Goal: Task Accomplishment & Management: Manage account settings

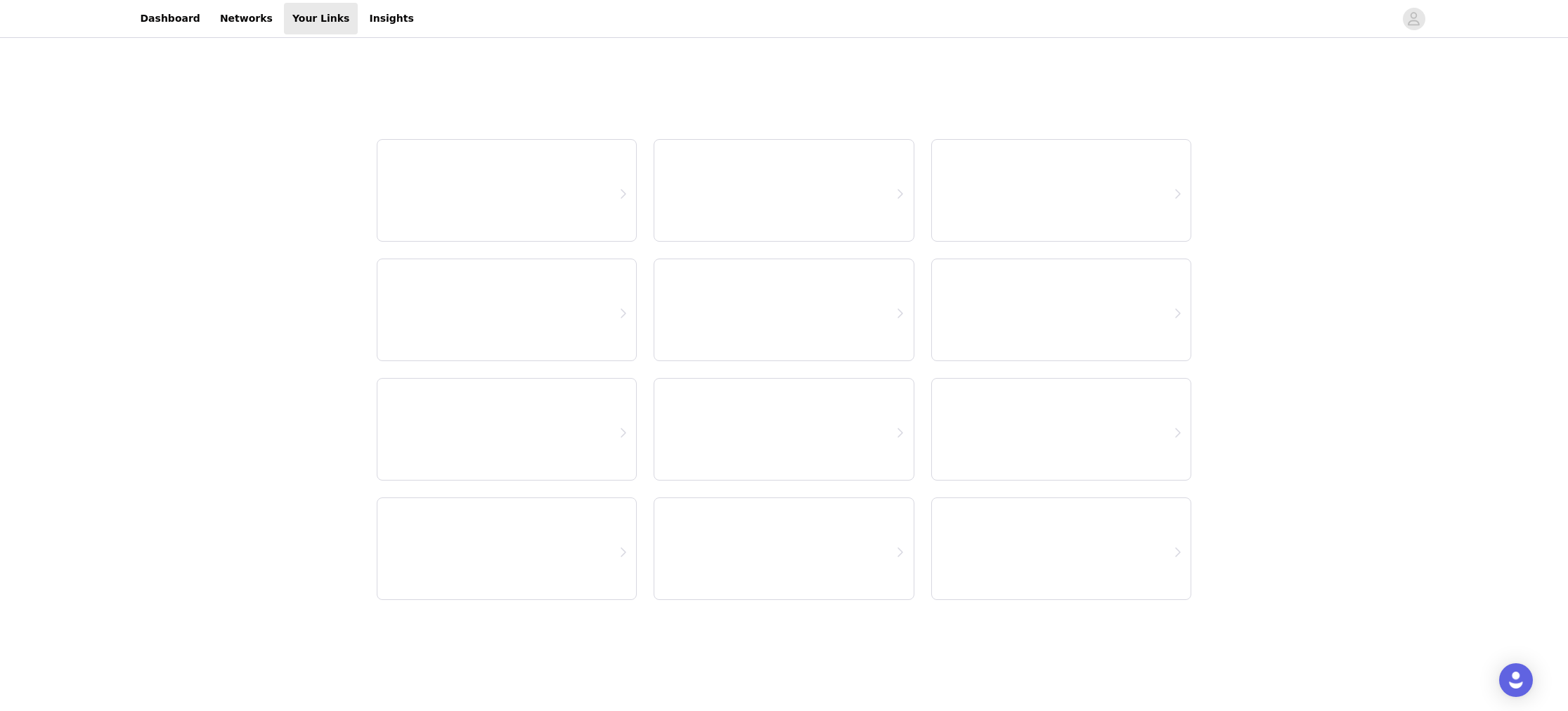
select select "12"
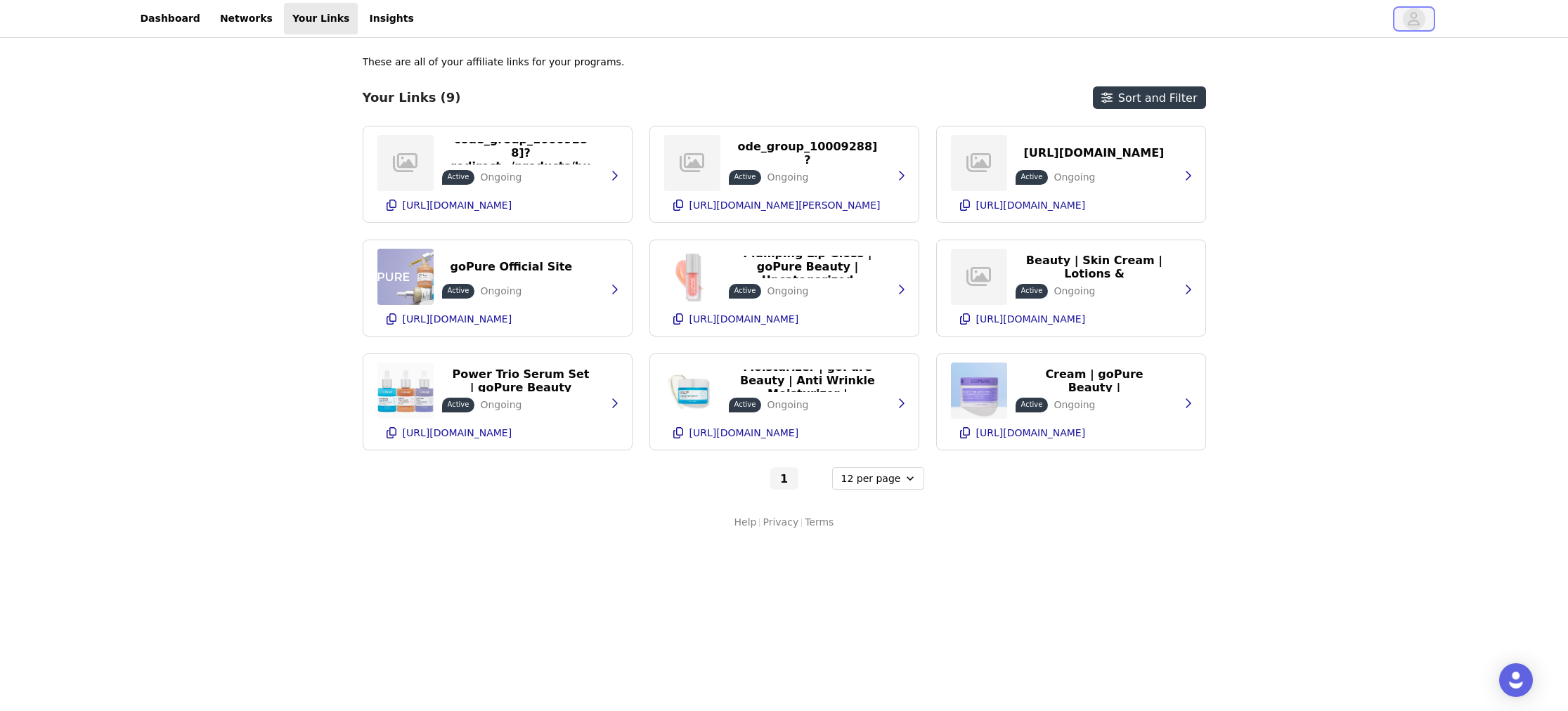
click at [1416, 19] on icon "avatar" at bounding box center [1413, 19] width 14 height 22
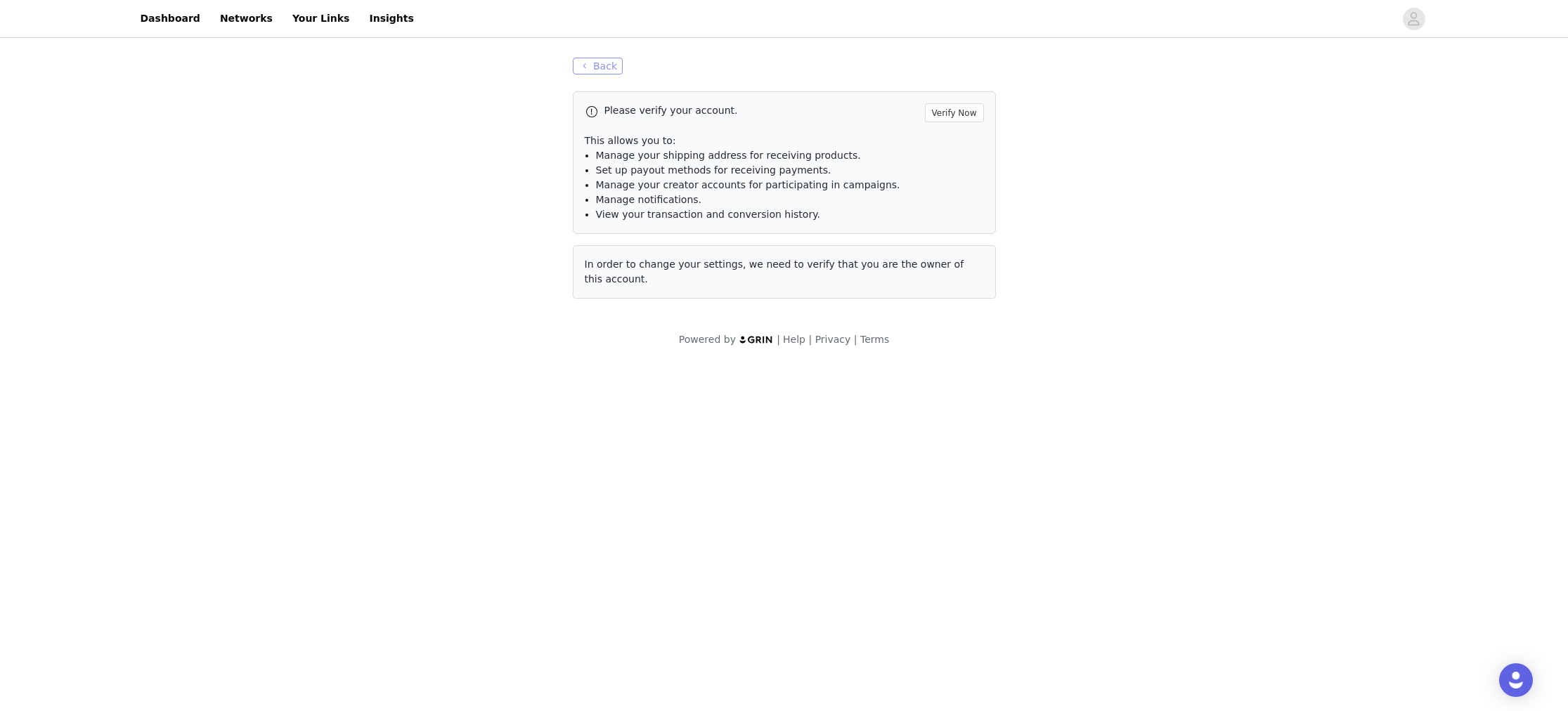
click at [584, 72] on button "Back" at bounding box center [597, 66] width 50 height 17
select select "12"
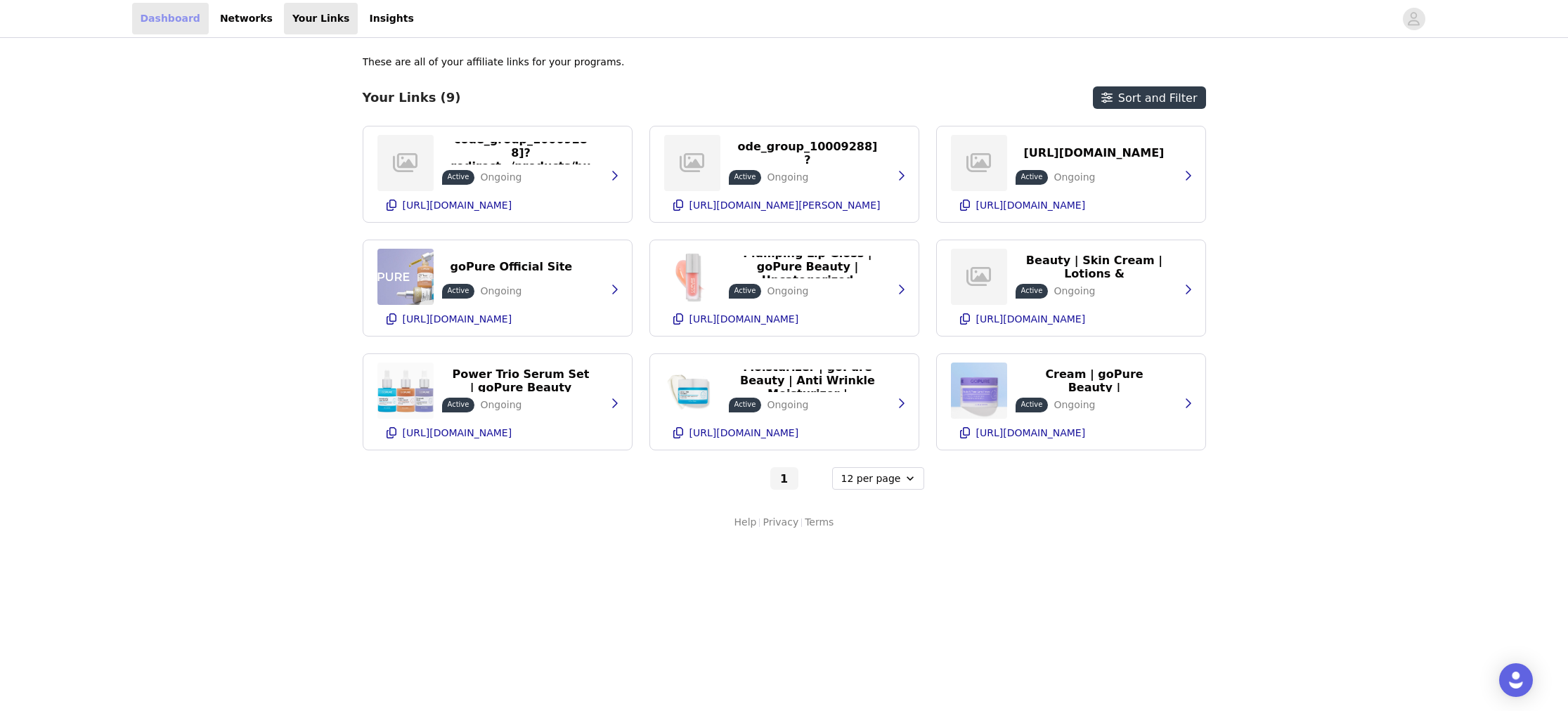
click at [198, 16] on link "Dashboard" at bounding box center [171, 18] width 77 height 32
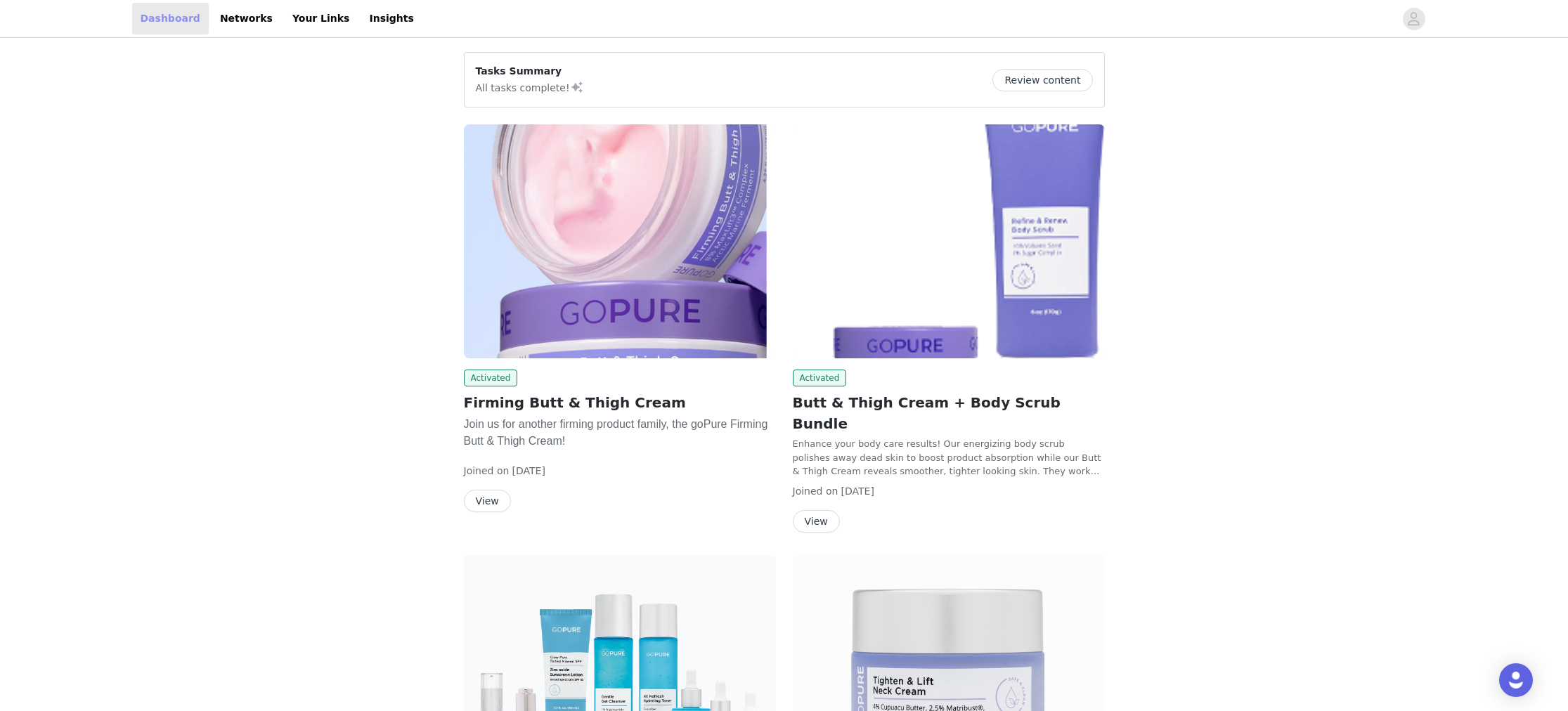
scroll to position [1, 0]
click at [293, 21] on link "Your Links" at bounding box center [320, 18] width 74 height 32
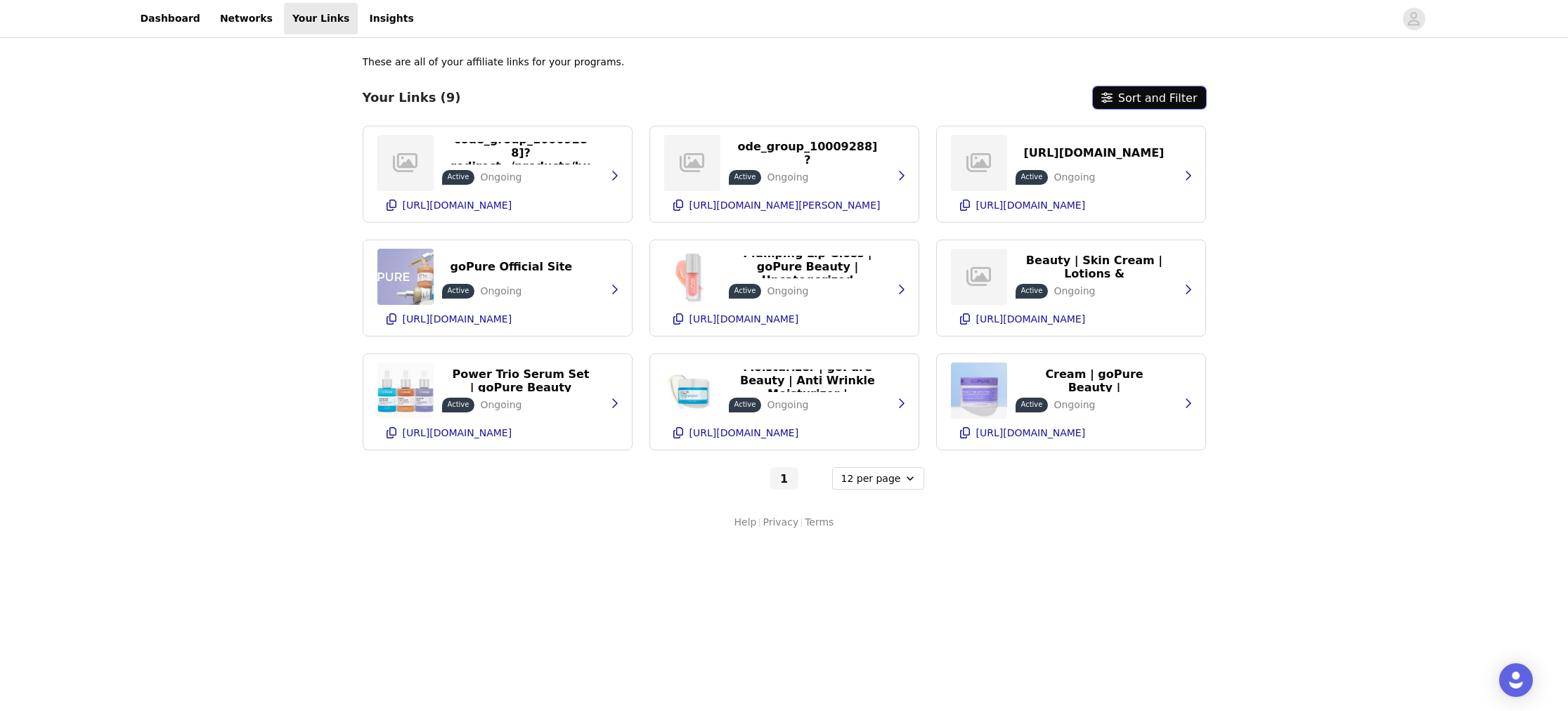
click at [1171, 91] on button "Sort and Filter" at bounding box center [1149, 97] width 113 height 22
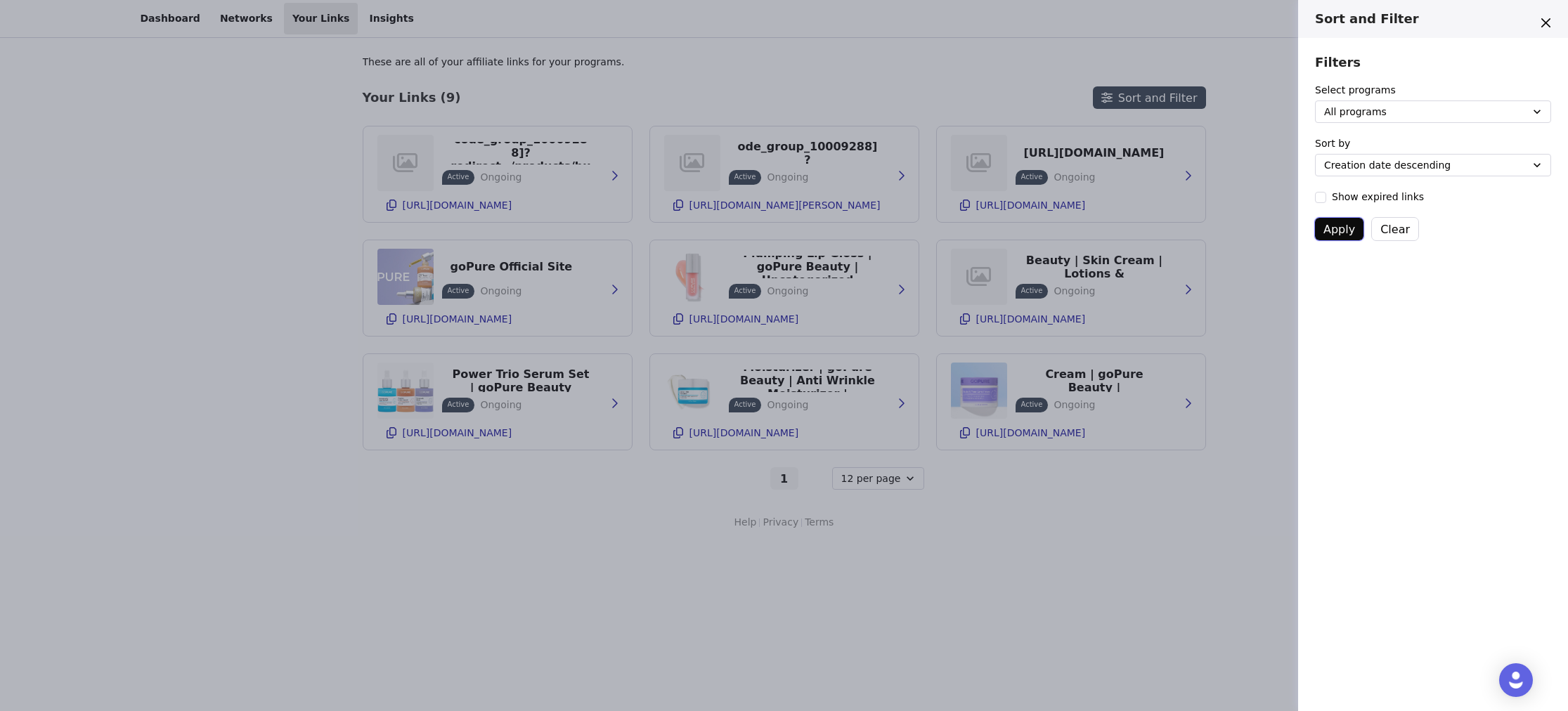
click at [1339, 229] on button "Apply" at bounding box center [1339, 229] width 49 height 22
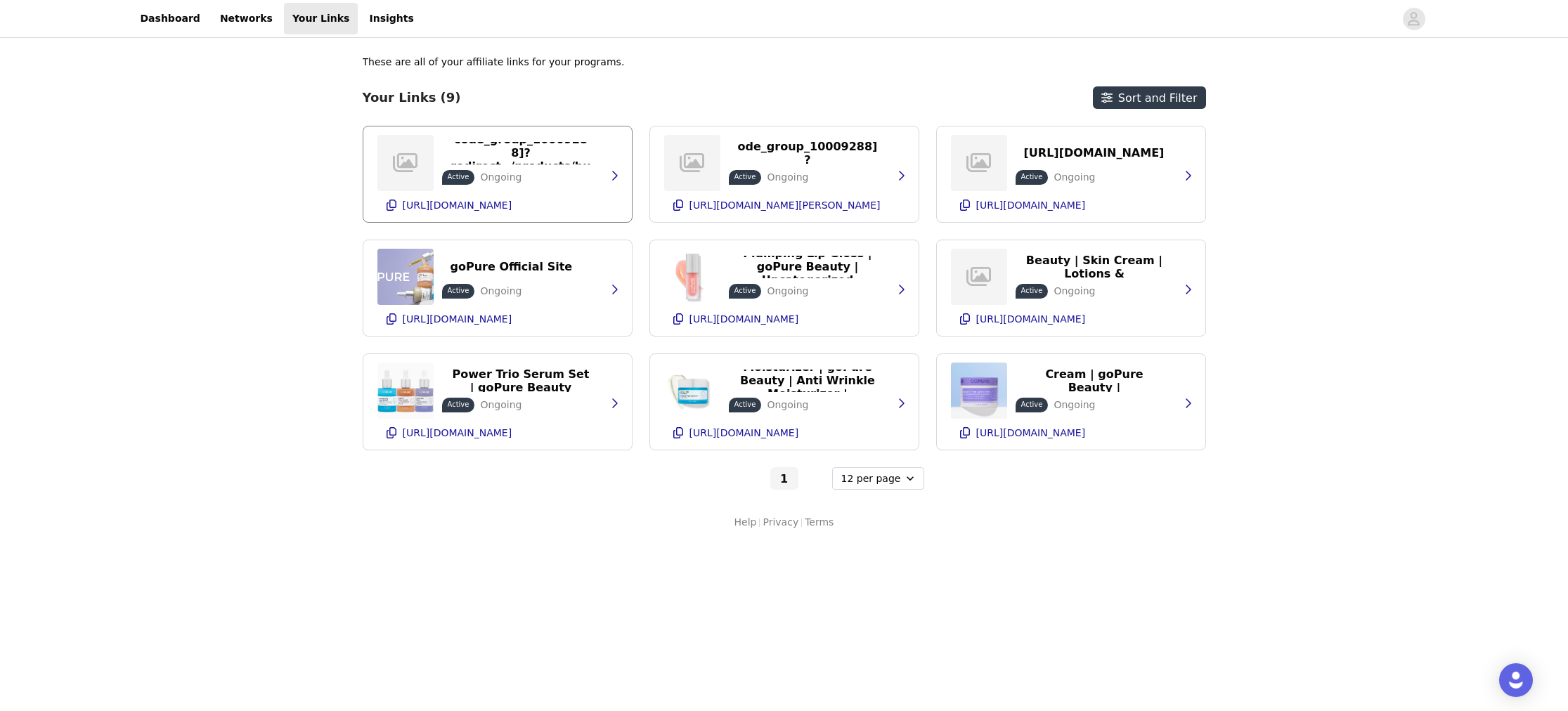
click at [560, 190] on div "https://gopurebeauty.com/discount/[discount_code_group_10009288]?redirect=/prod…" at bounding box center [489, 163] width 223 height 56
click at [1059, 434] on p "https://glnk.io/qz6kj/stephanie7n4" at bounding box center [1031, 432] width 109 height 11
click at [1163, 405] on div "Sculpt & Tone Arm Cream | goPure Beauty | Skin Care Tools Active Ongoing" at bounding box center [1094, 391] width 158 height 43
click at [1190, 398] on icon "button" at bounding box center [1187, 403] width 11 height 11
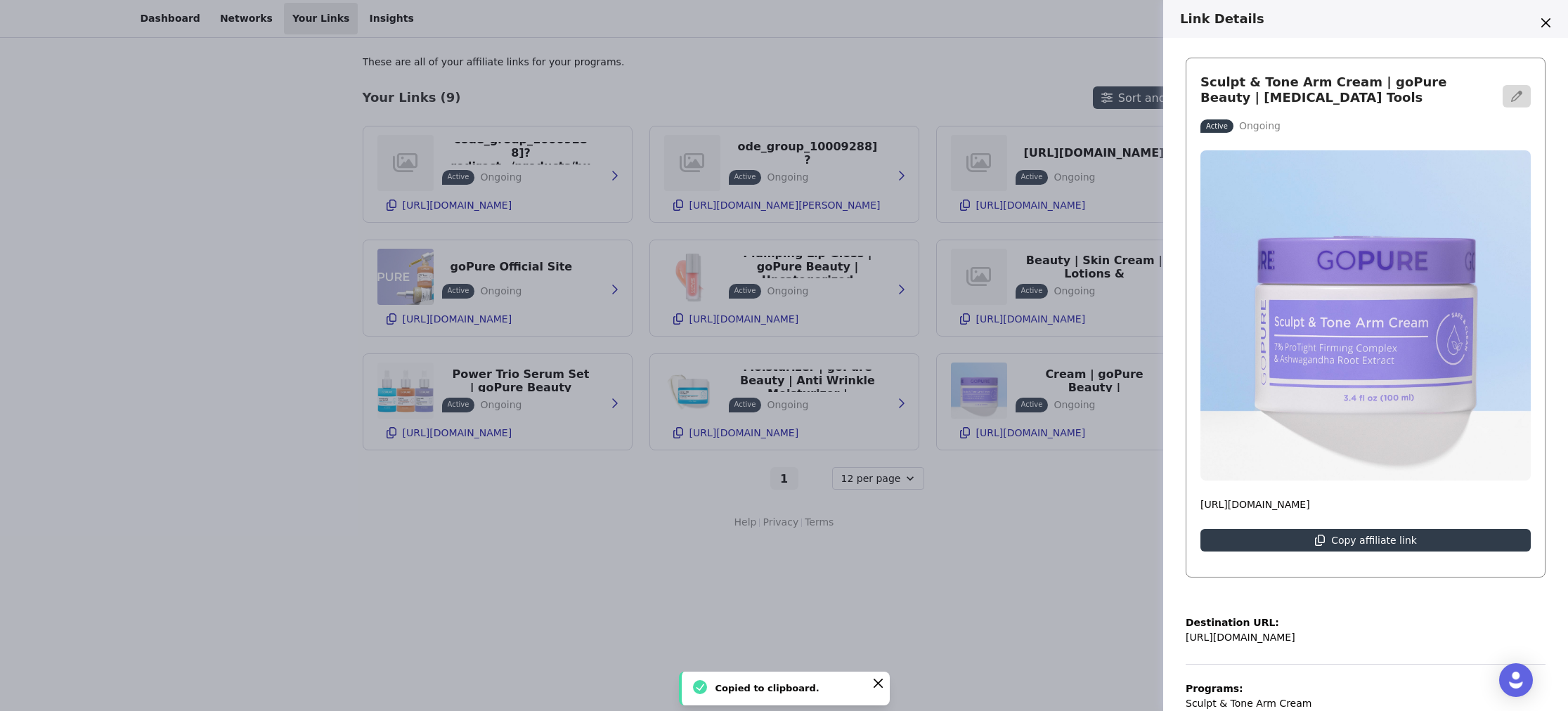
scroll to position [3, 0]
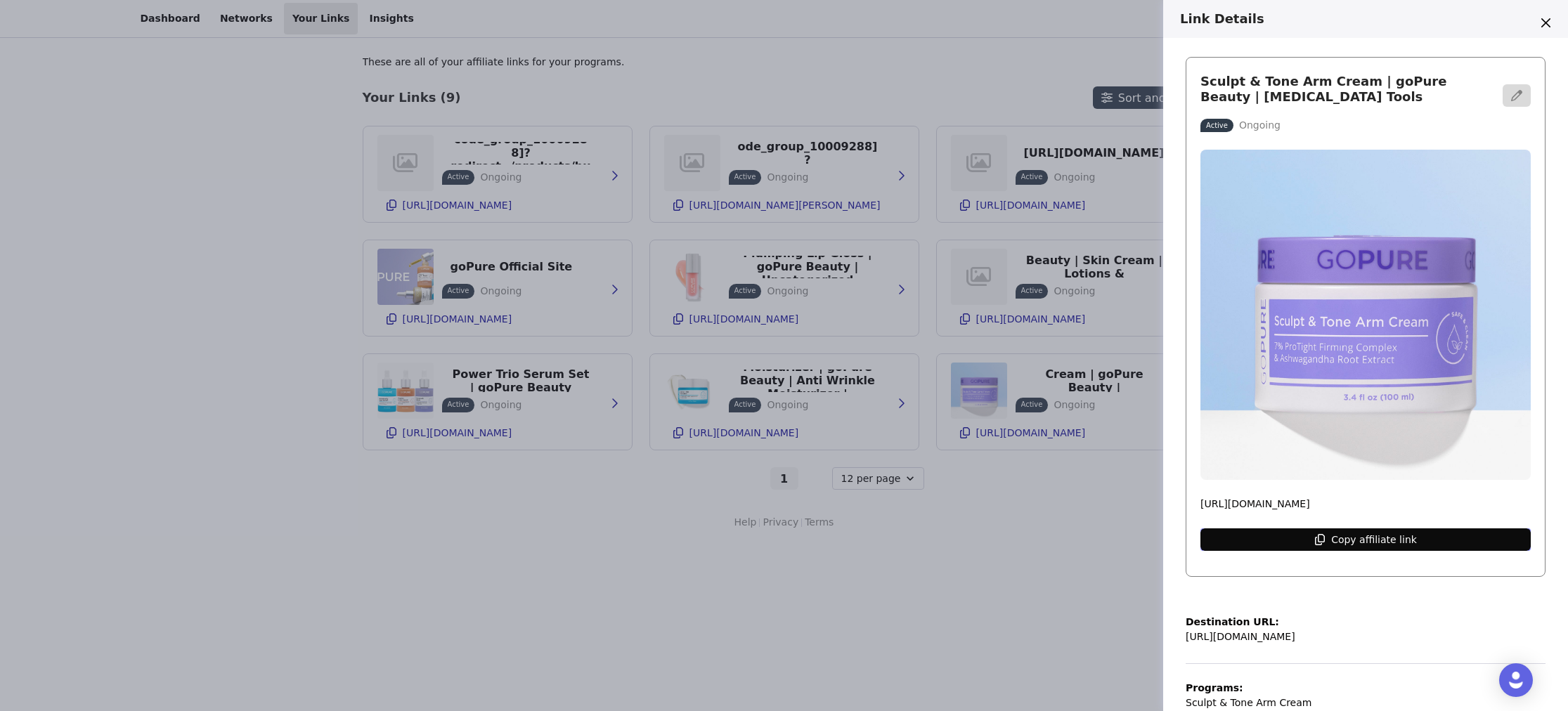
click at [1389, 540] on p "Copy affiliate link" at bounding box center [1374, 539] width 85 height 11
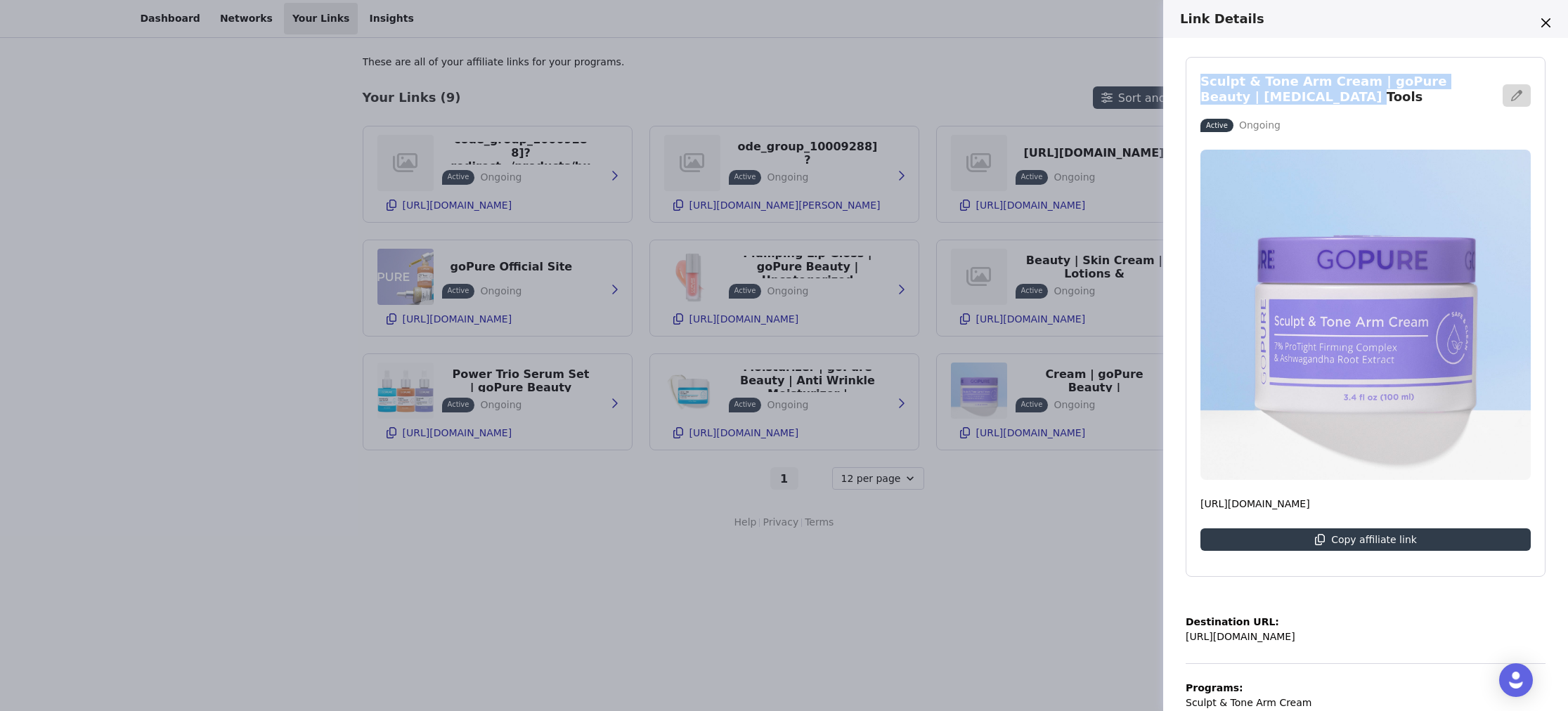
drag, startPoint x: 1276, startPoint y: 98, endPoint x: 1178, endPoint y: 73, distance: 101.1
click at [1177, 73] on div "Sculpt & Tone Arm Cream | goPure Beauty | Skin Care Tools Active Ongoing https:…" at bounding box center [1365, 374] width 405 height 673
copy h3 "Sculpt & Tone Arm Cream | goPure Beauty | Skin Care Tools"
click at [1540, 29] on button "Close" at bounding box center [1545, 22] width 22 height 22
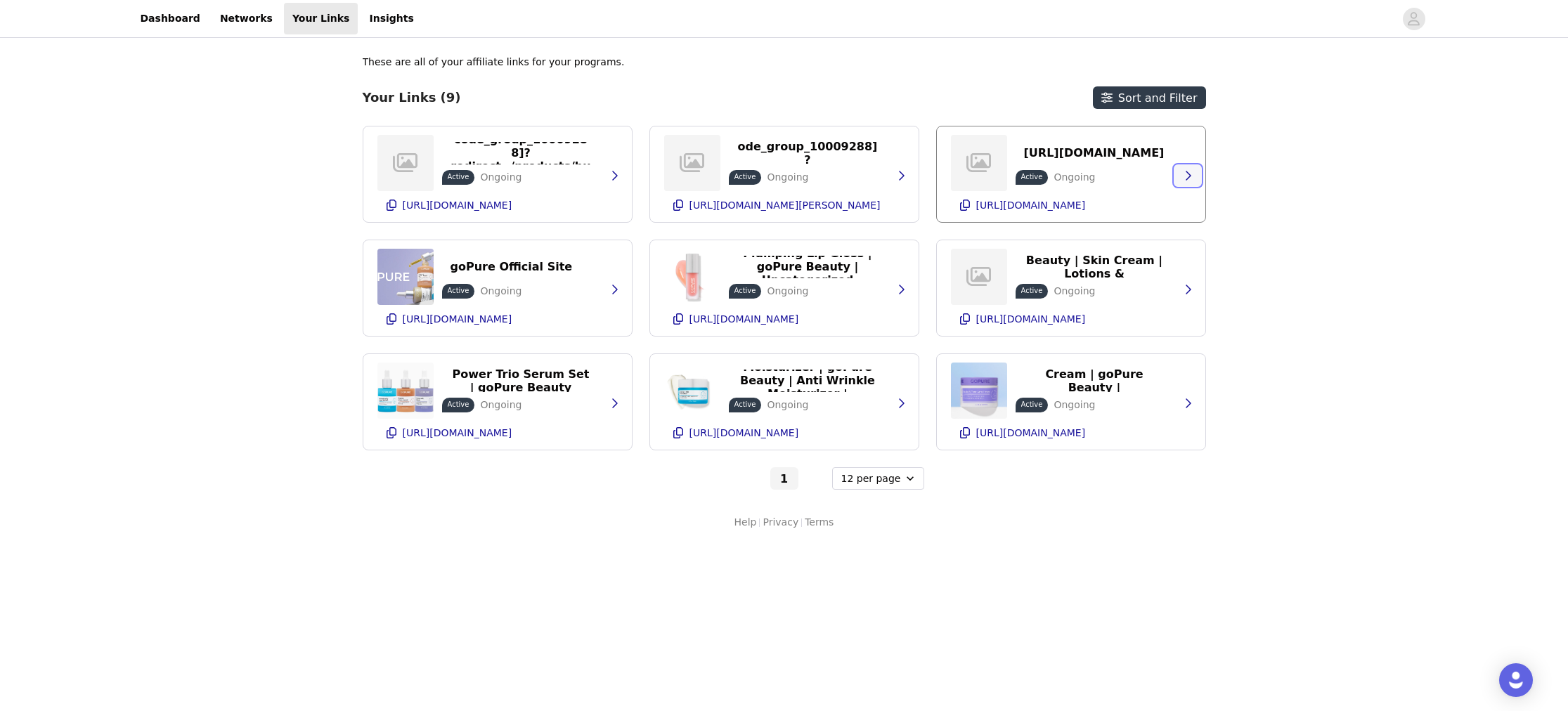
click at [1190, 177] on icon "button" at bounding box center [1187, 175] width 11 height 11
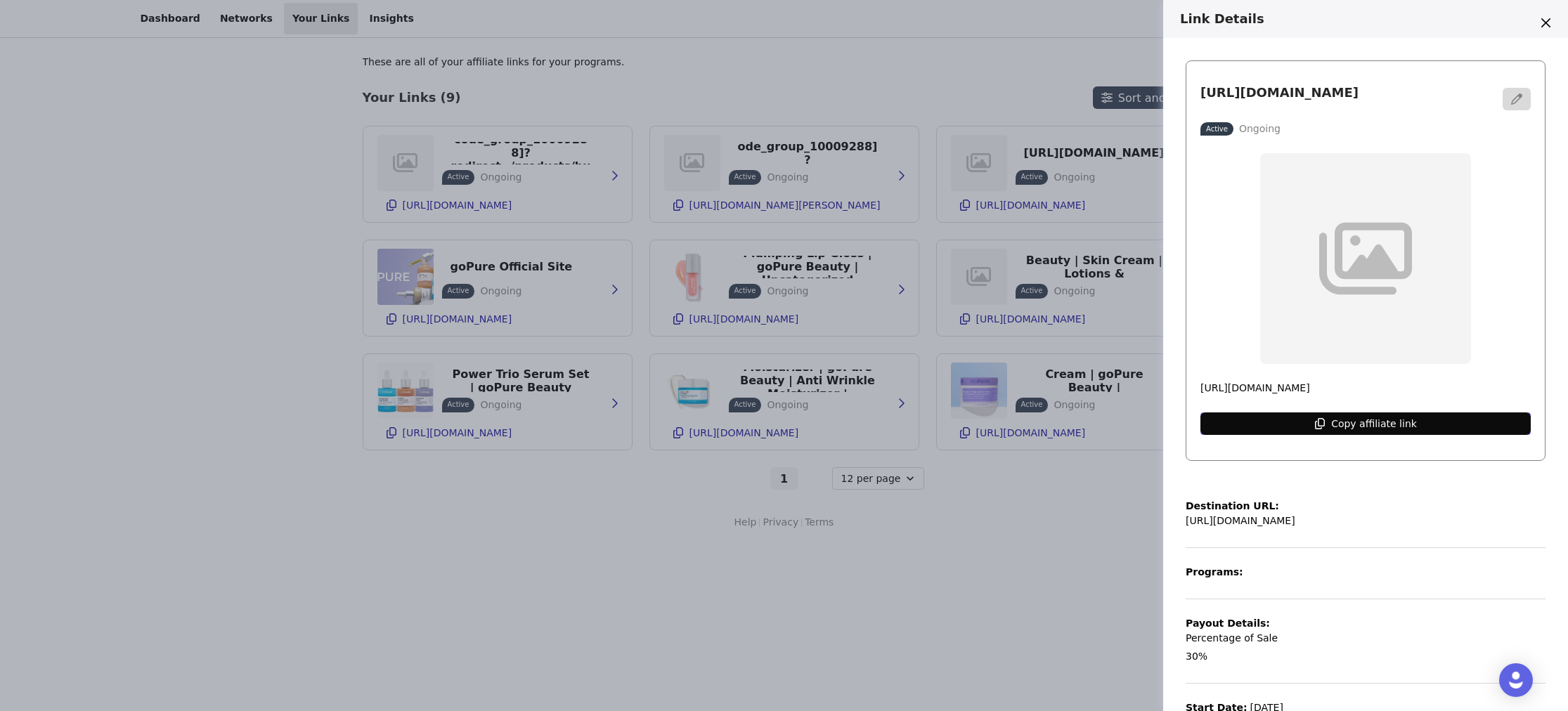
click at [1300, 428] on button "Copy affiliate link" at bounding box center [1365, 424] width 331 height 22
click at [1550, 26] on button "Close" at bounding box center [1545, 22] width 22 height 22
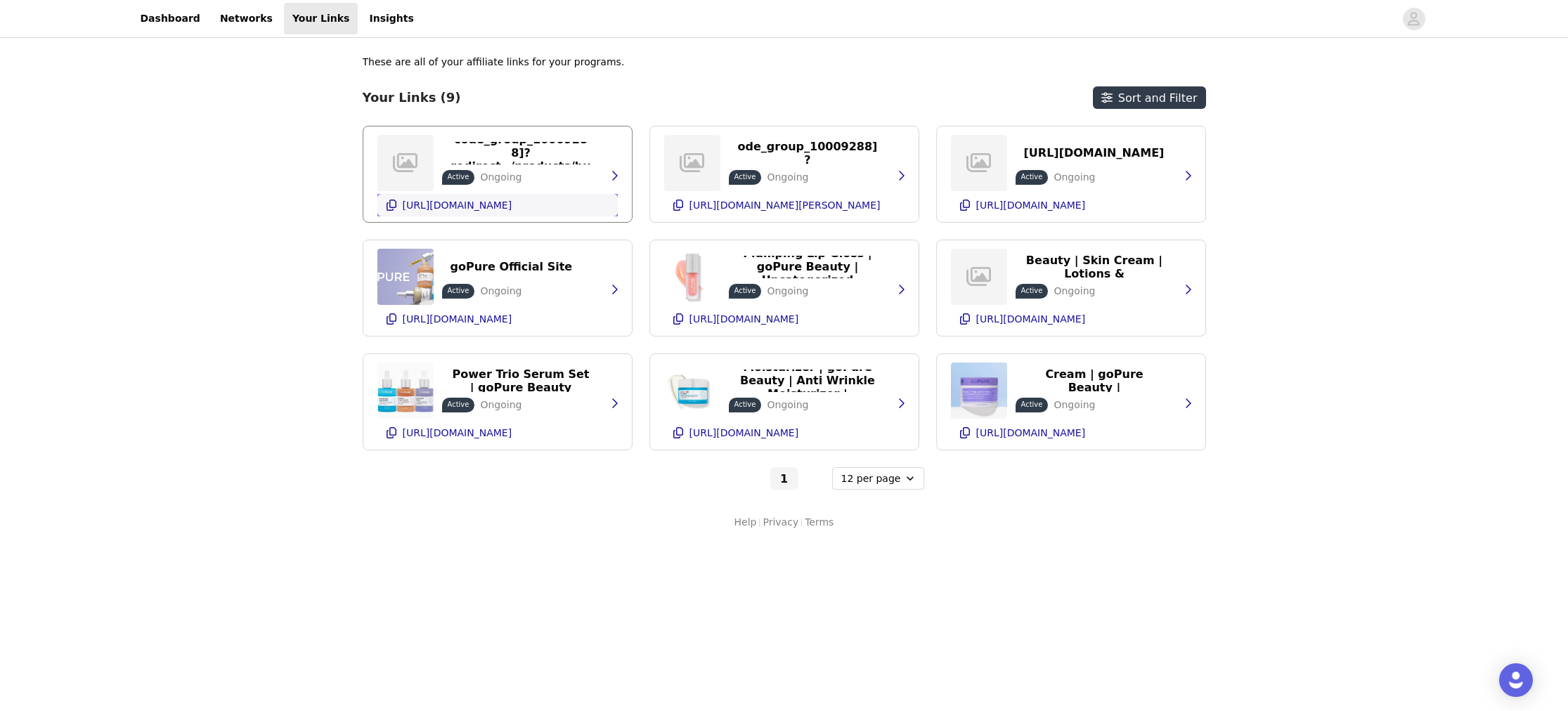
click at [473, 208] on p "https://glnk.io/0o0jv/stephanie8p6" at bounding box center [457, 205] width 109 height 11
click at [612, 176] on icon "button" at bounding box center [614, 175] width 11 height 11
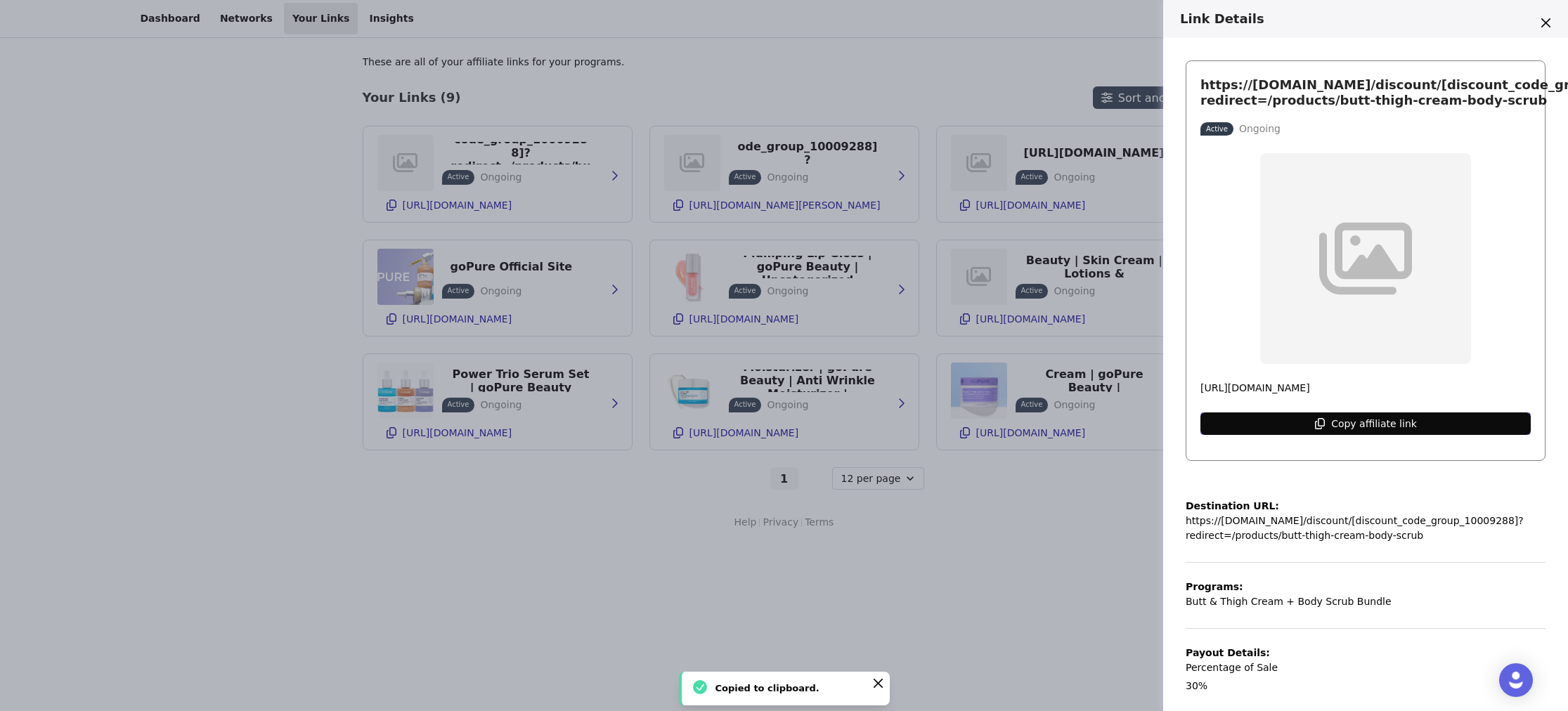
click at [1336, 429] on p "Copy affiliate link" at bounding box center [1374, 423] width 85 height 11
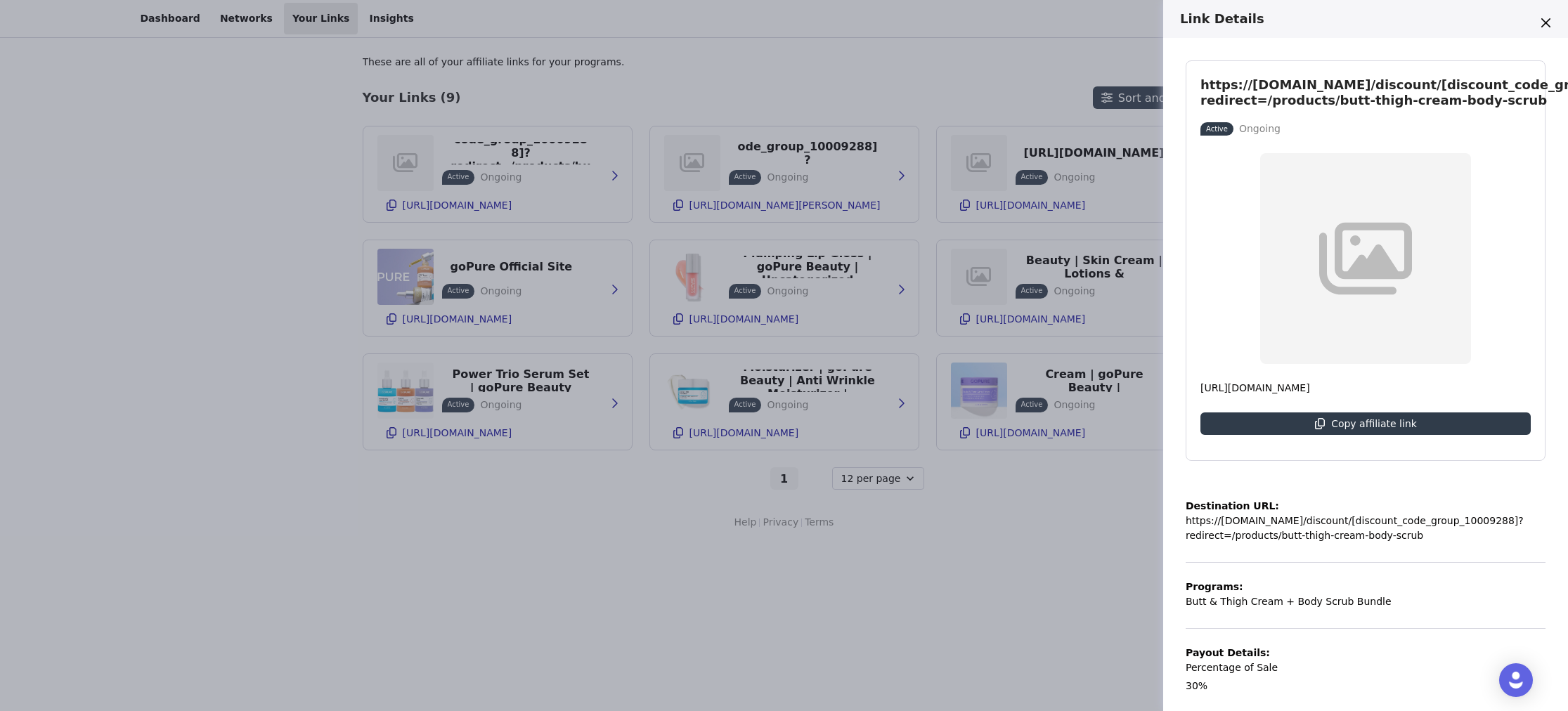
click at [858, 93] on div "Link Details https://gopurebeauty.com/discount/[discount_code_group_10009288]?r…" at bounding box center [784, 356] width 1568 height 711
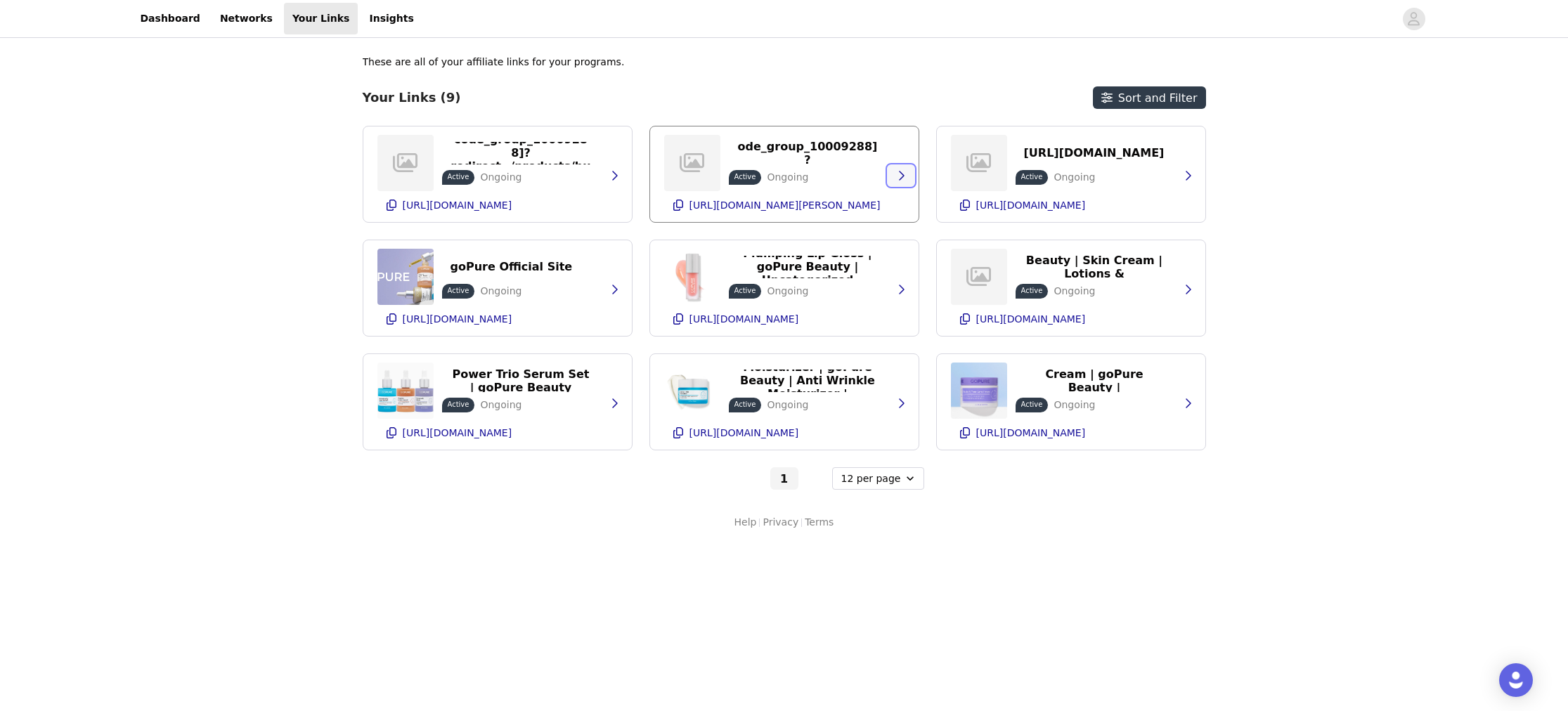
click at [904, 180] on icon "button" at bounding box center [901, 175] width 11 height 11
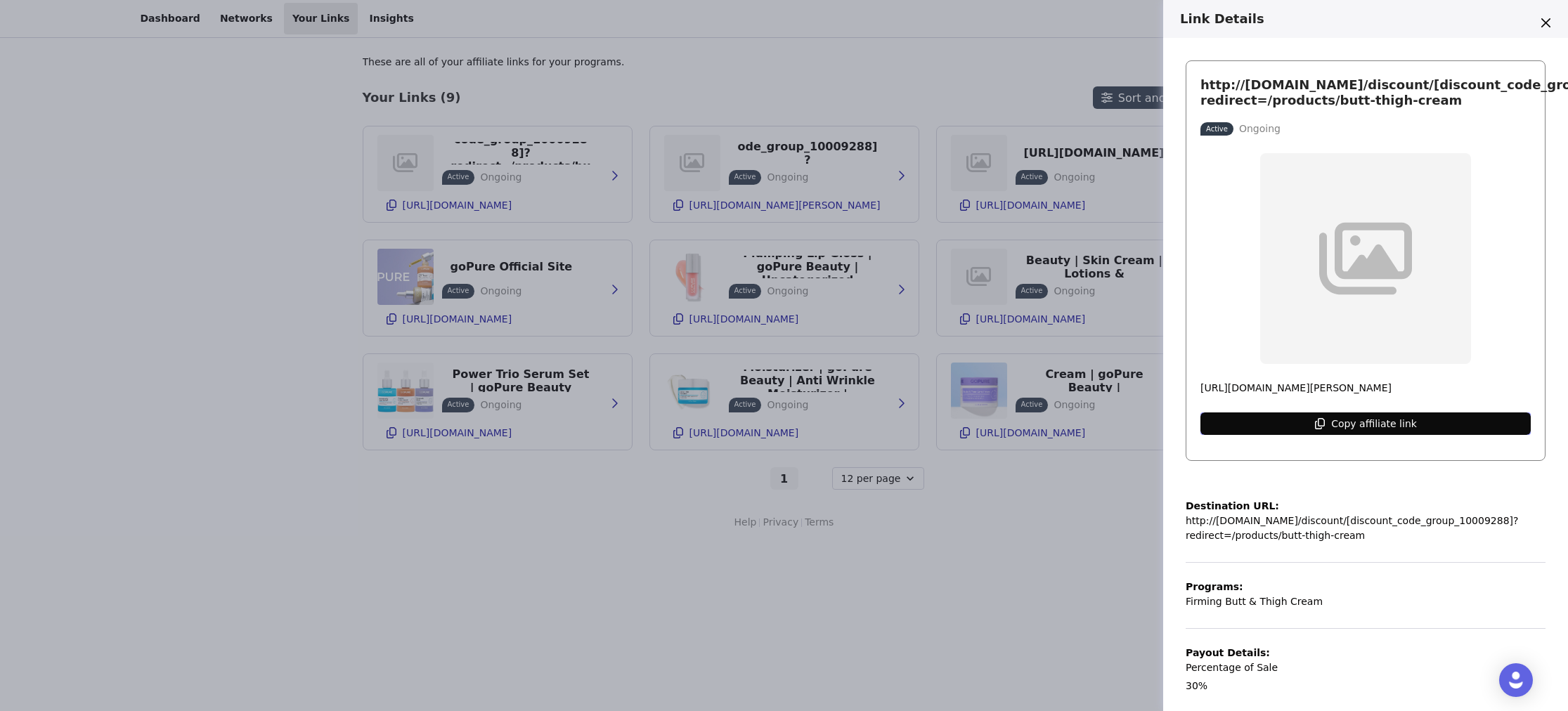
click at [1355, 431] on ul "Copy affiliate link" at bounding box center [1373, 424] width 91 height 17
click at [1548, 21] on icon "Close" at bounding box center [1546, 22] width 9 height 9
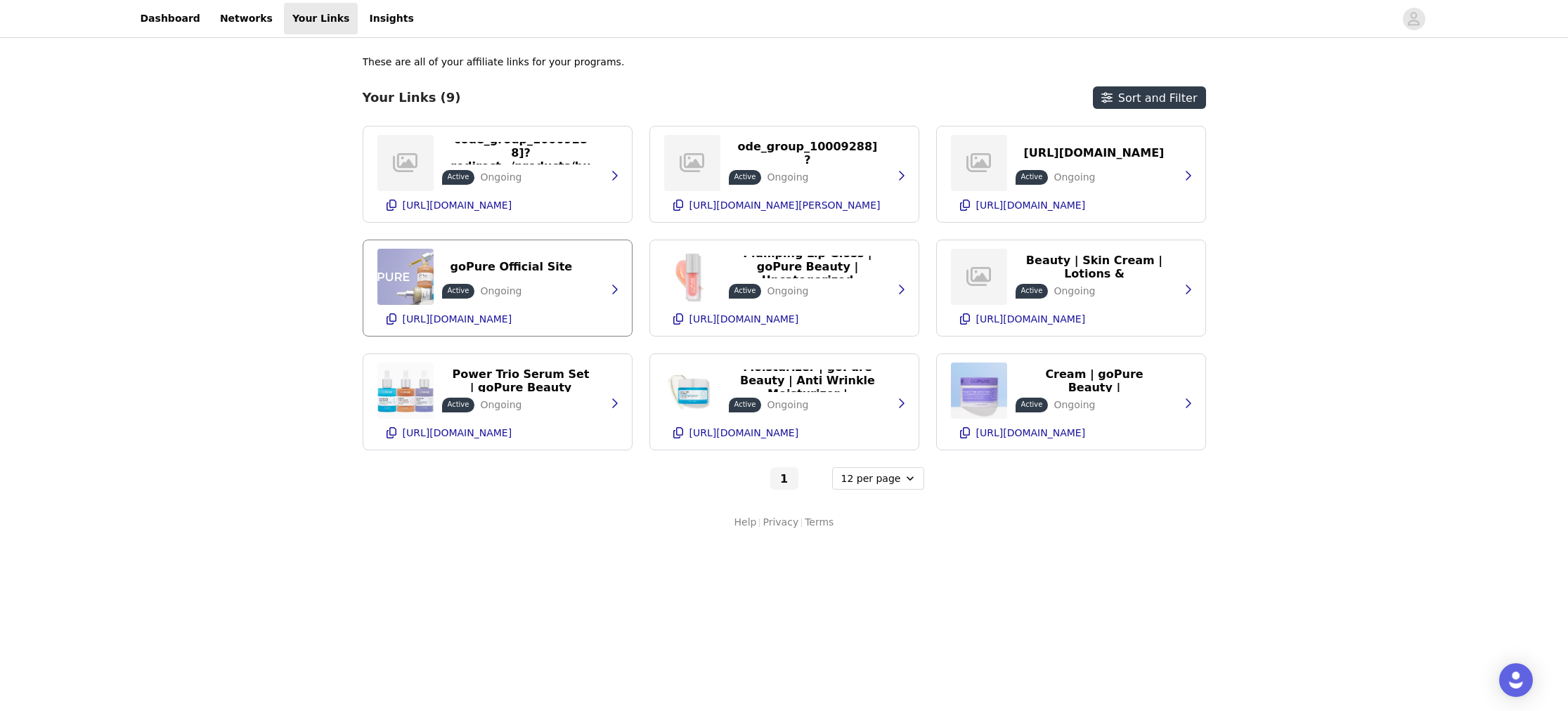
click at [584, 286] on div "goPure Official Site Active Ongoing https://glnk.io/ryowq/stephaniecarpio" at bounding box center [497, 288] width 240 height 96
click at [614, 286] on icon "button" at bounding box center [614, 289] width 11 height 11
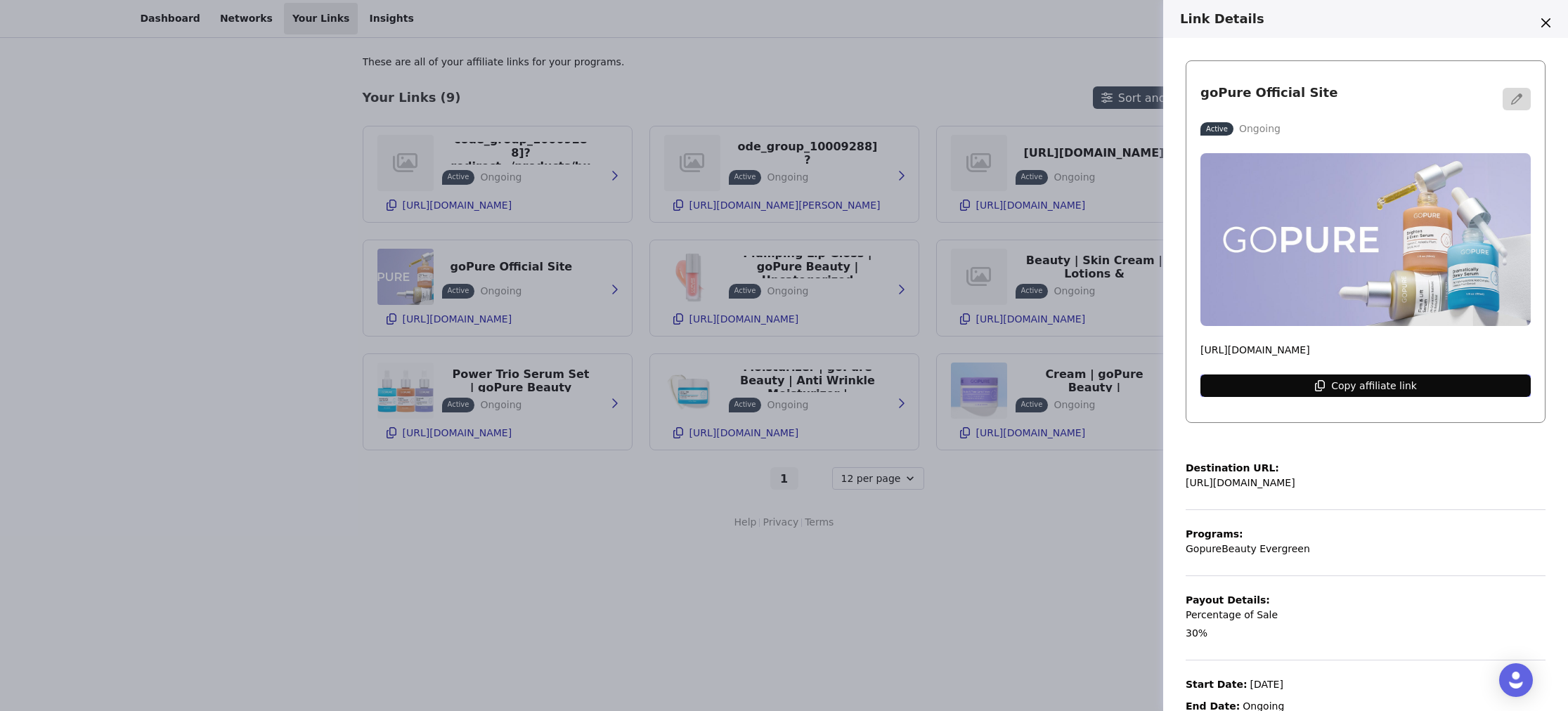
click at [1394, 394] on div "Copy affiliate link" at bounding box center [1374, 385] width 85 height 22
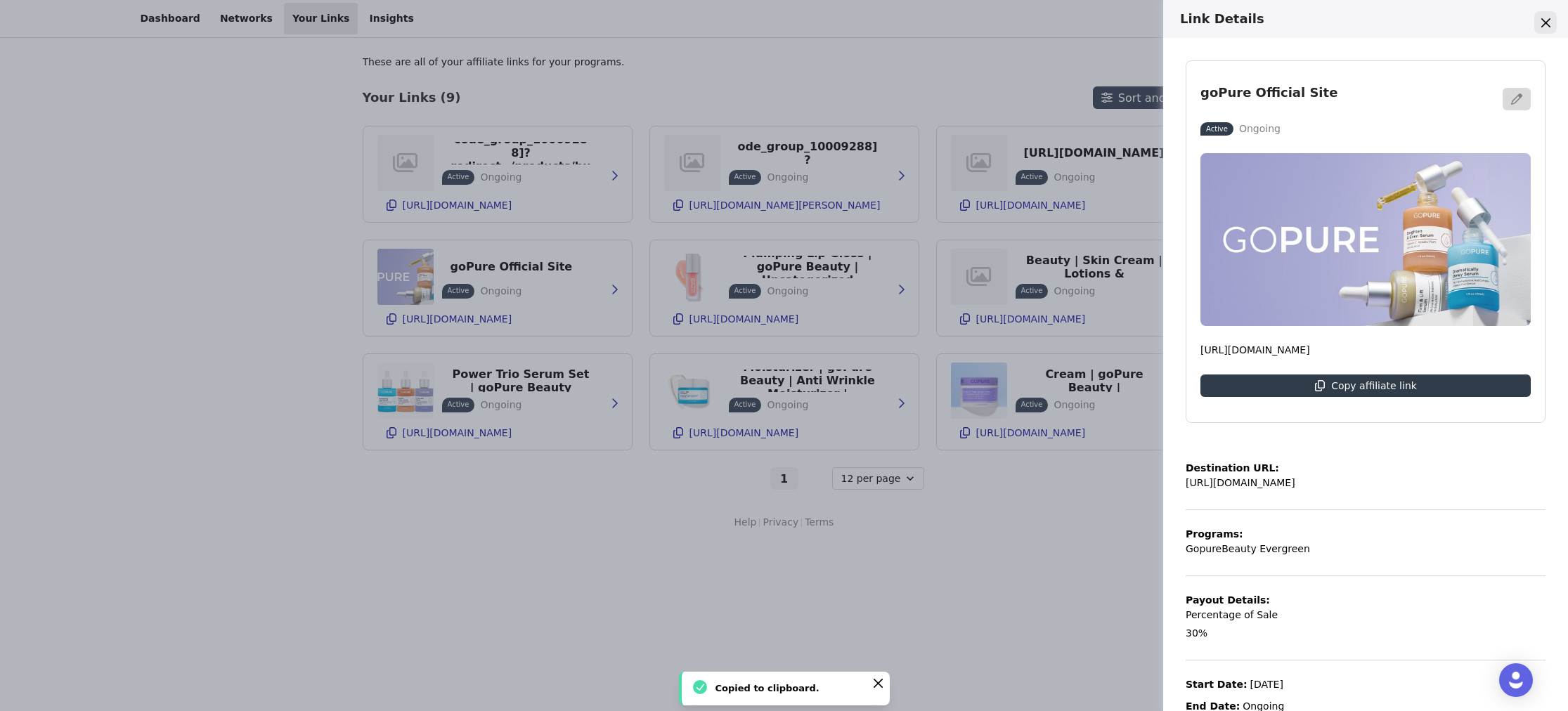
click at [1545, 21] on icon "Close" at bounding box center [1546, 22] width 9 height 9
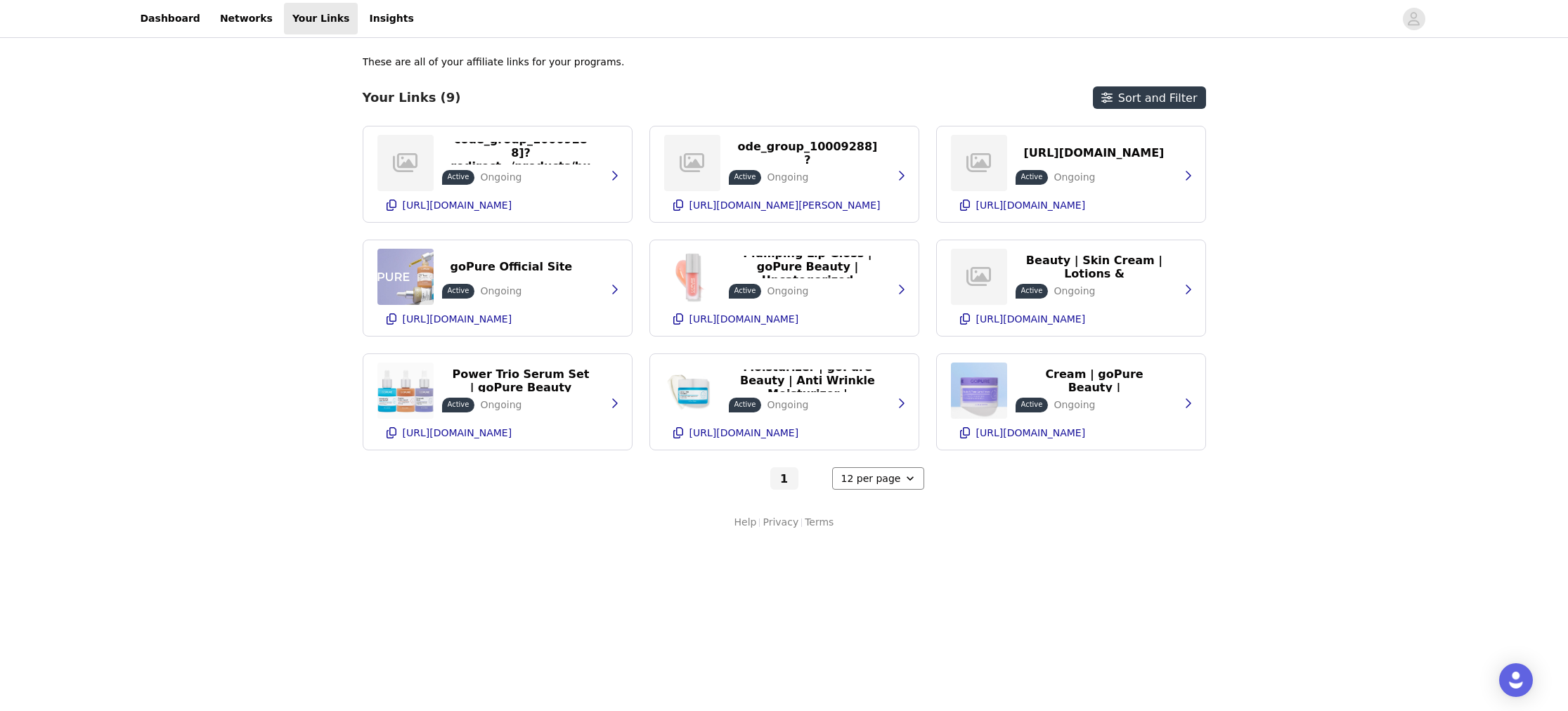
click at [881, 486] on select "6 per page 12 per page 24 per page" at bounding box center [878, 479] width 92 height 22
click select "6 per page 12 per page 24 per page" at bounding box center [878, 479] width 92 height 22
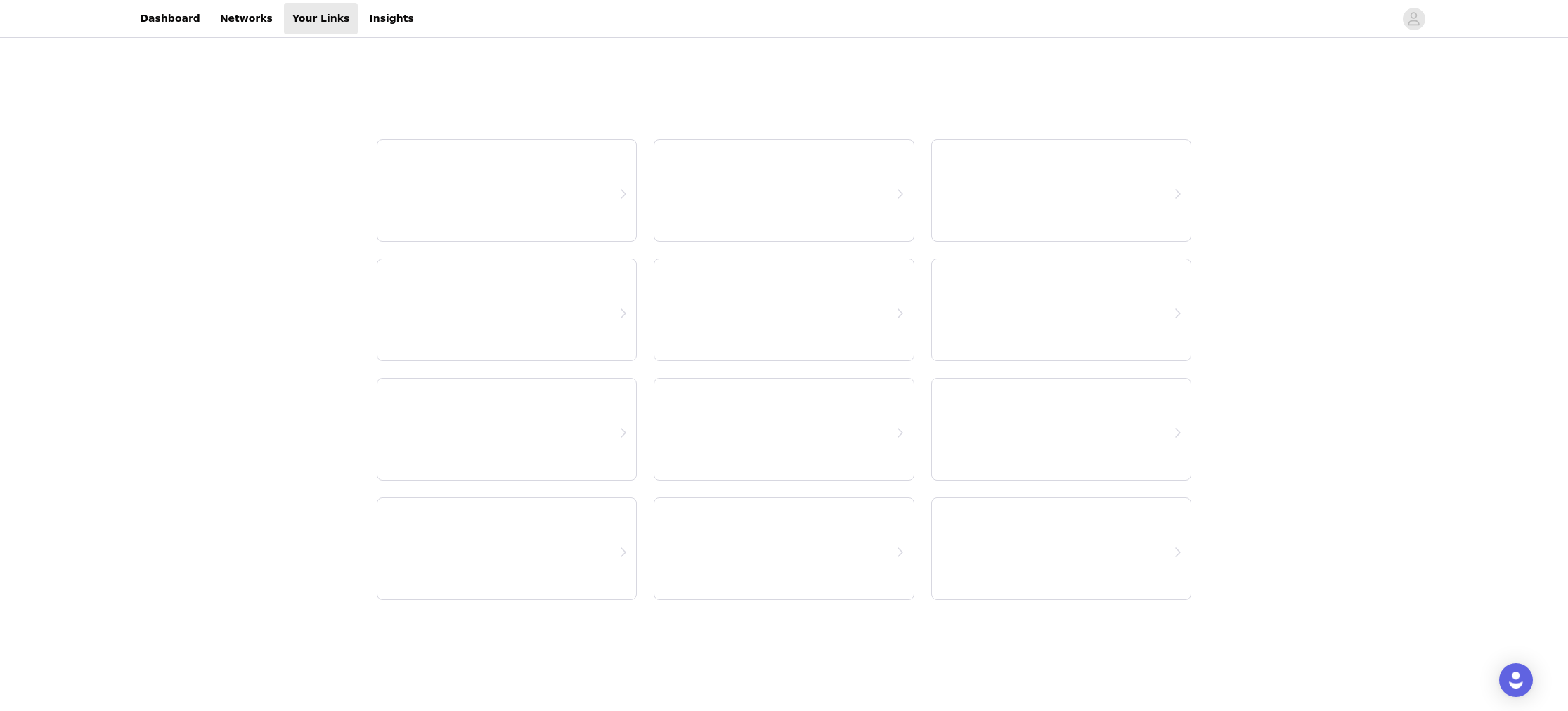
select select "24"
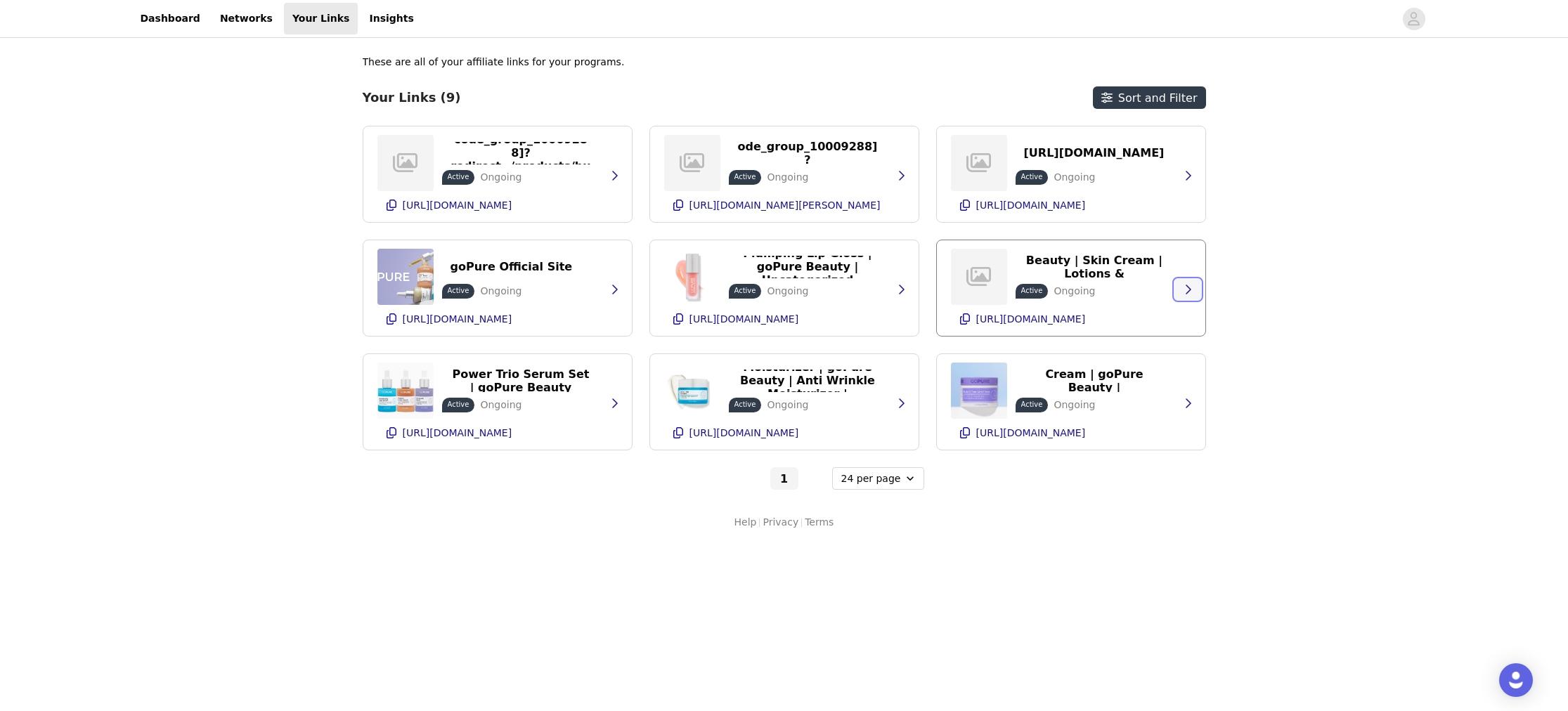
click at [1191, 289] on icon "button" at bounding box center [1187, 289] width 11 height 11
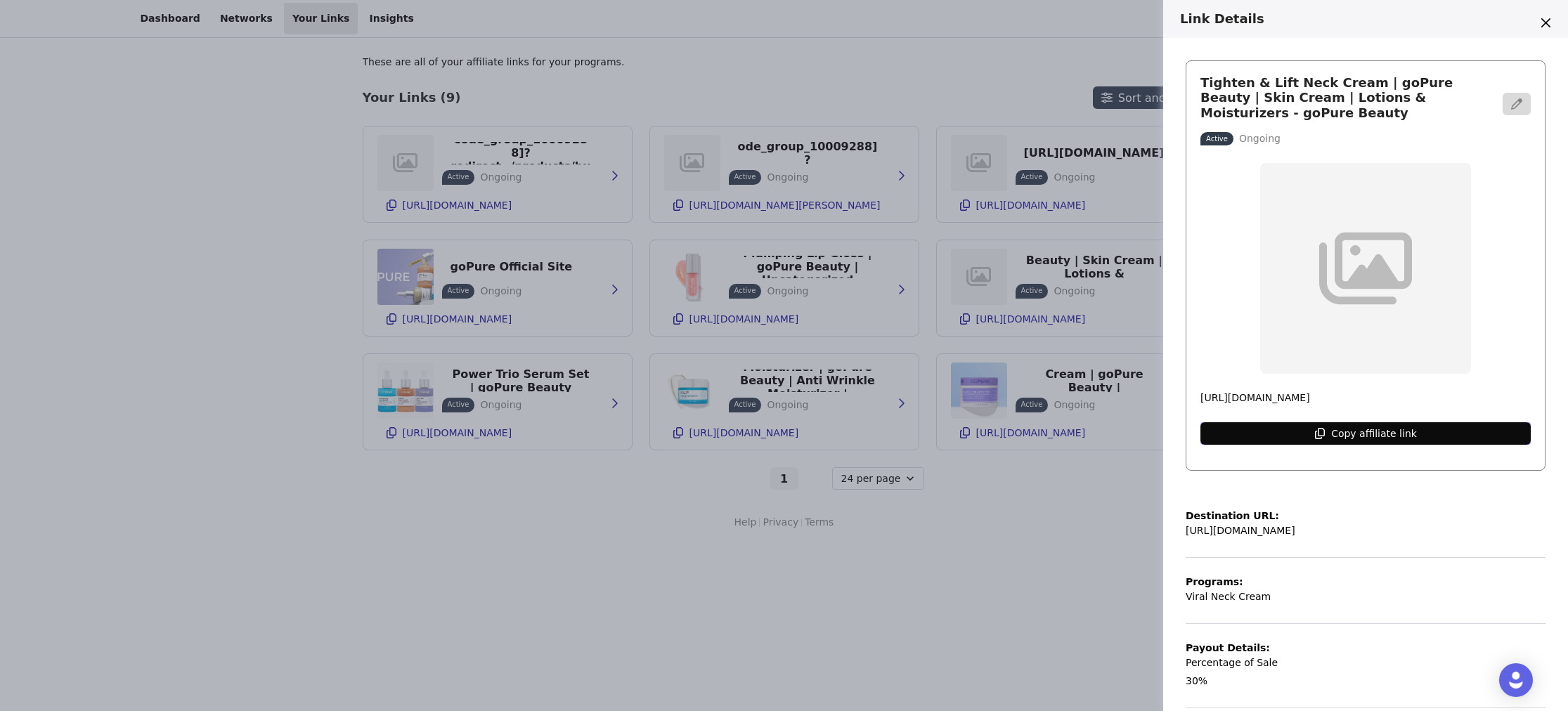
click at [1461, 427] on button "Copy affiliate link" at bounding box center [1365, 433] width 331 height 22
click at [1542, 23] on icon "Close" at bounding box center [1546, 22] width 9 height 9
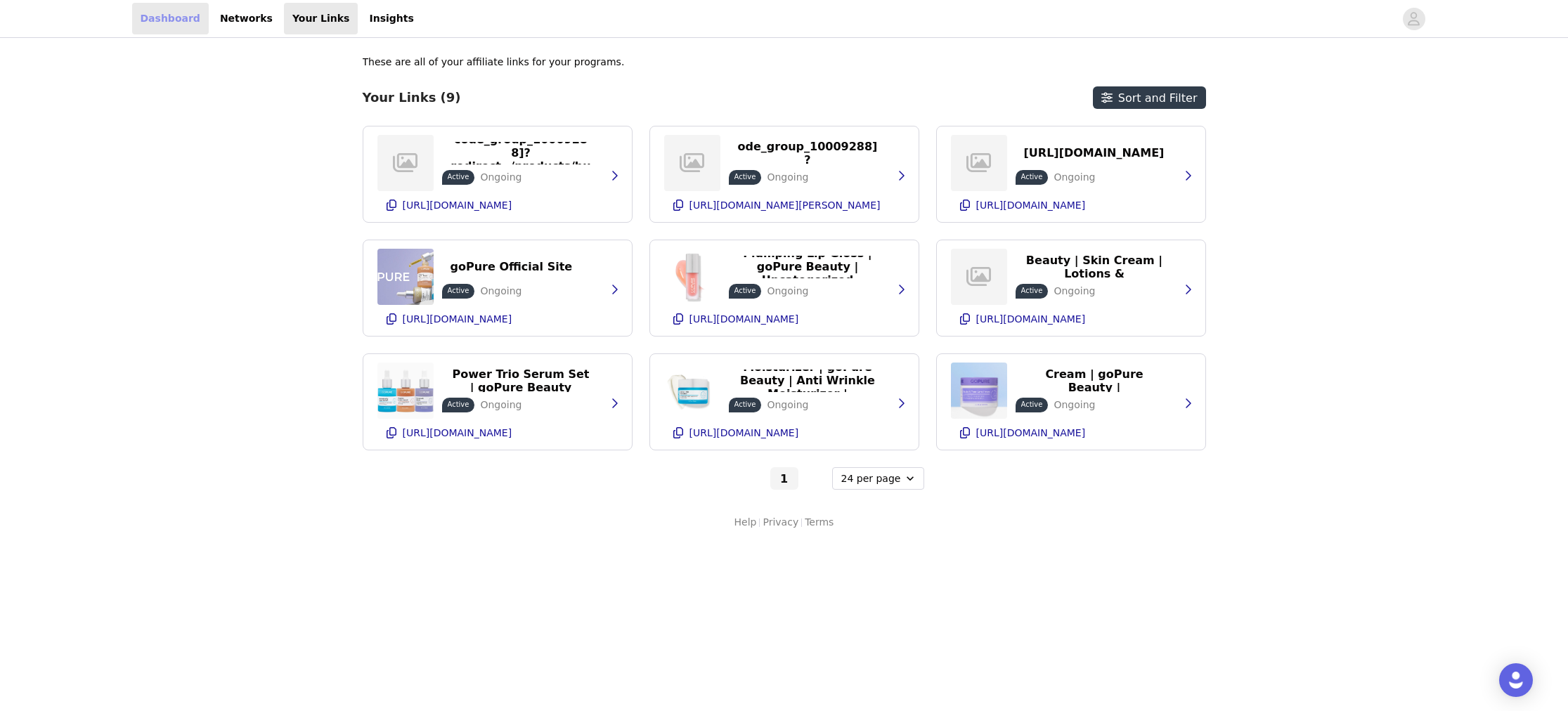
click at [181, 27] on link "Dashboard" at bounding box center [171, 18] width 77 height 32
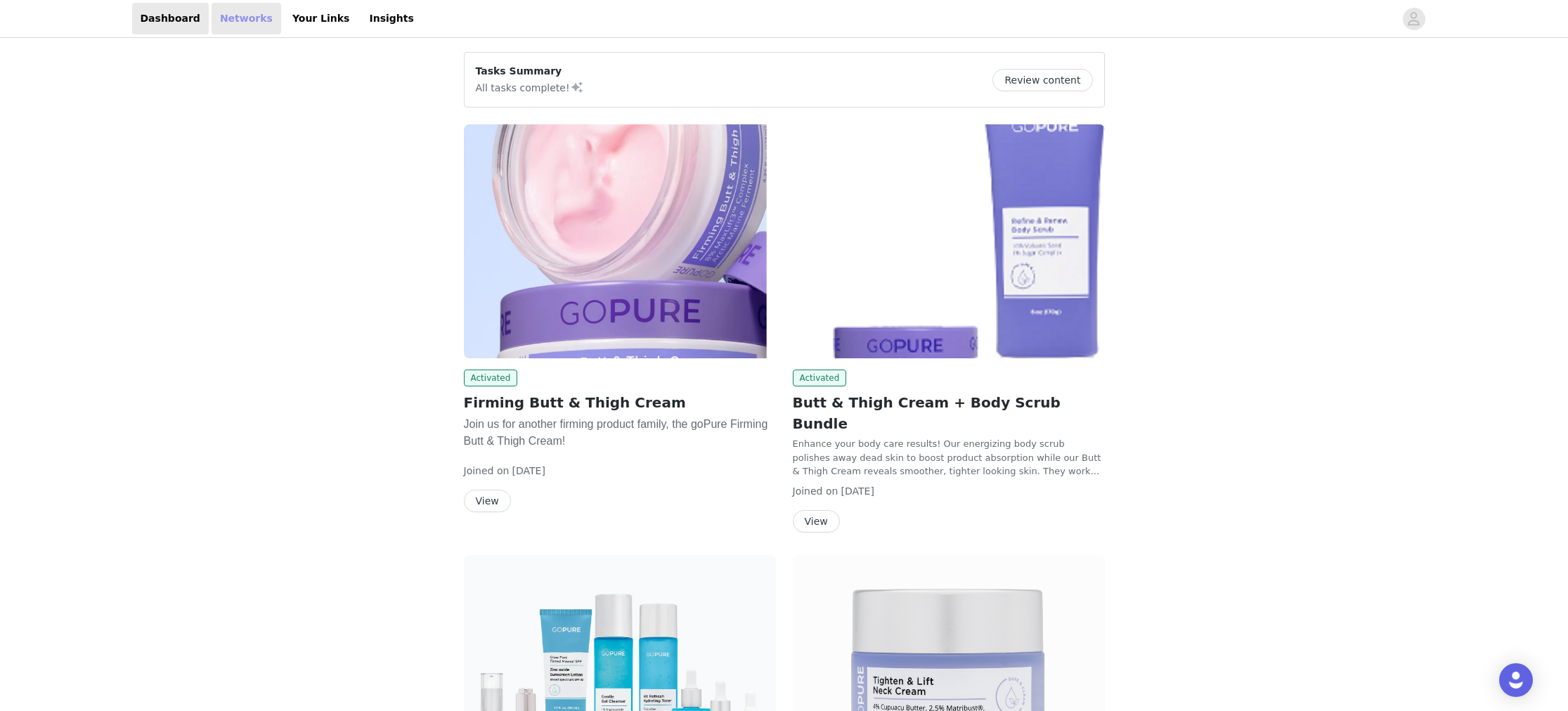
click at [217, 27] on link "Networks" at bounding box center [246, 18] width 69 height 32
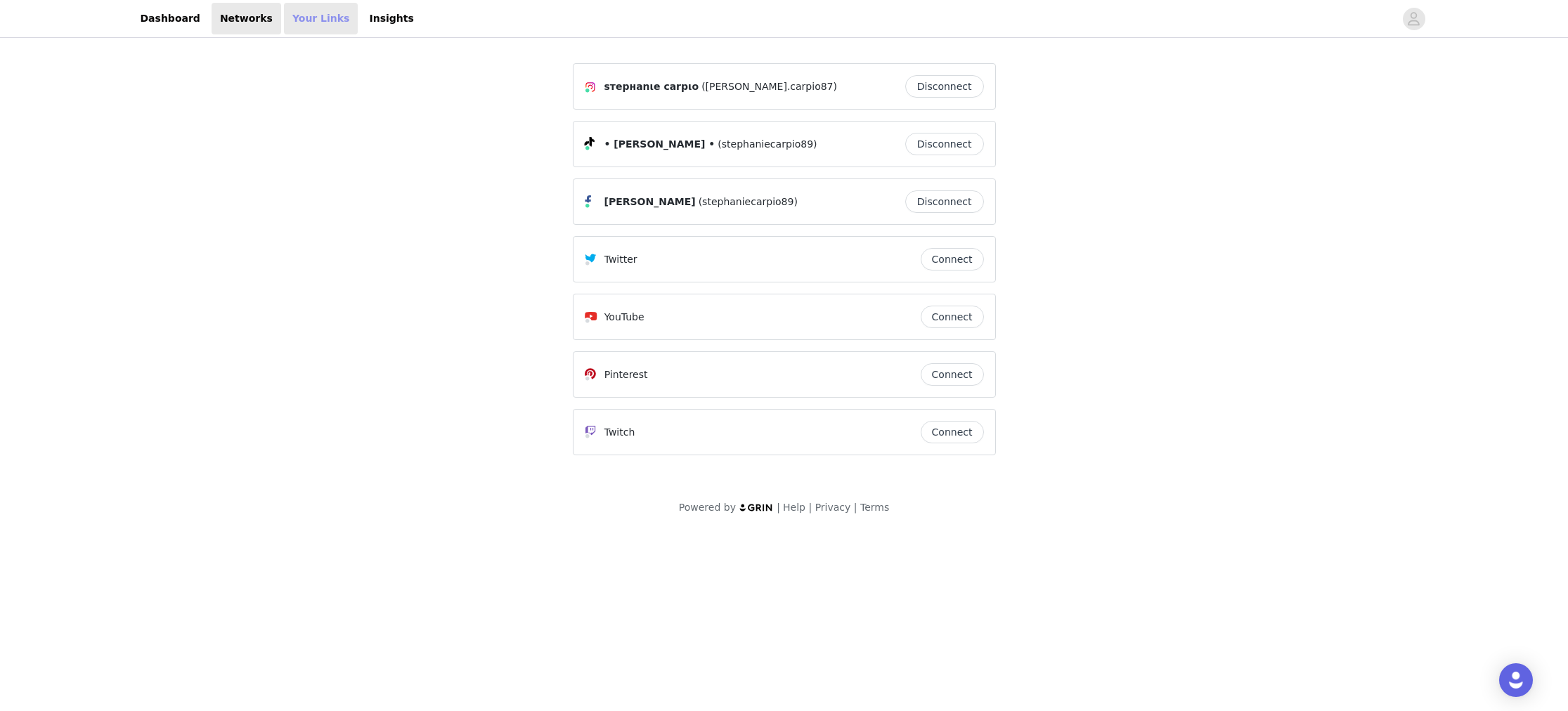
click at [326, 24] on link "Your Links" at bounding box center [320, 18] width 74 height 32
select select "12"
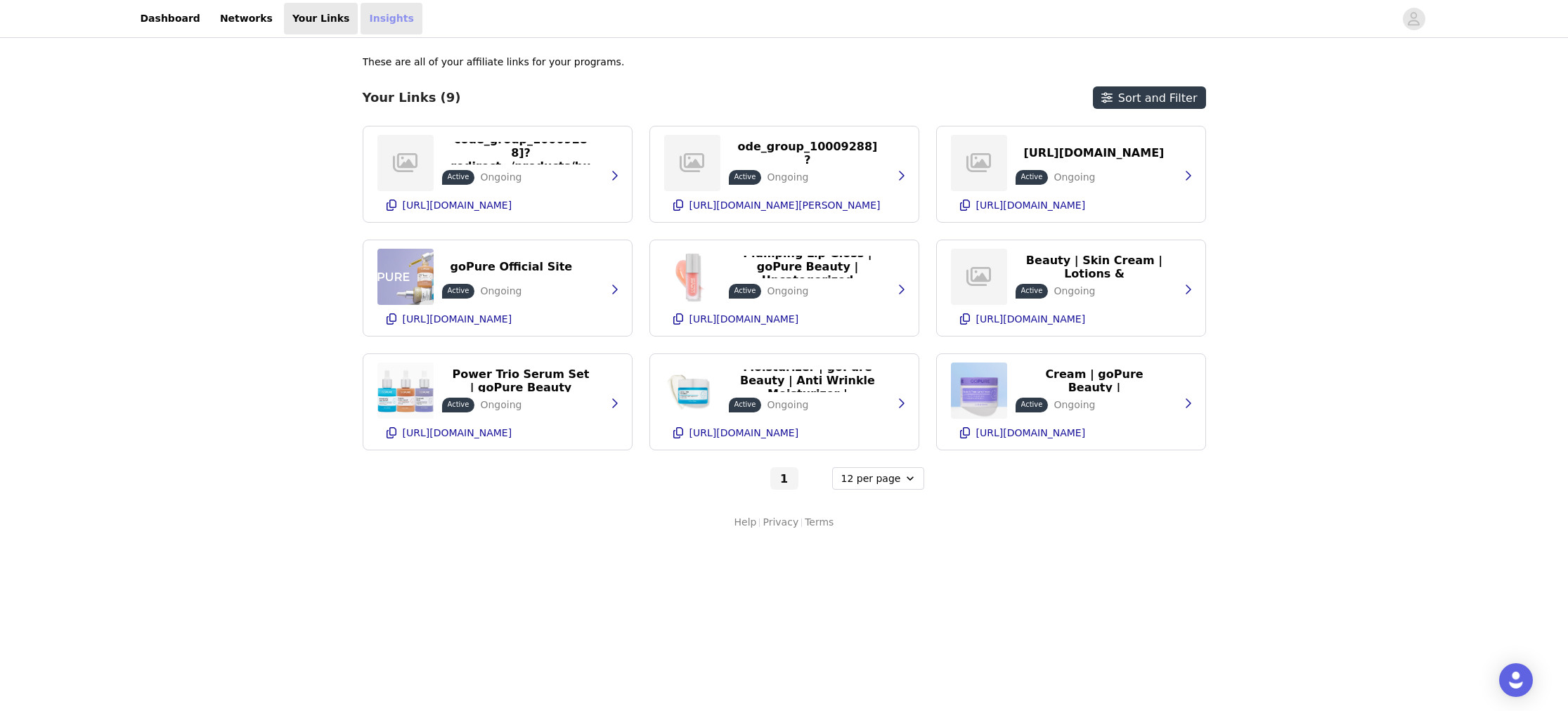
click at [374, 15] on link "Insights" at bounding box center [391, 18] width 62 height 32
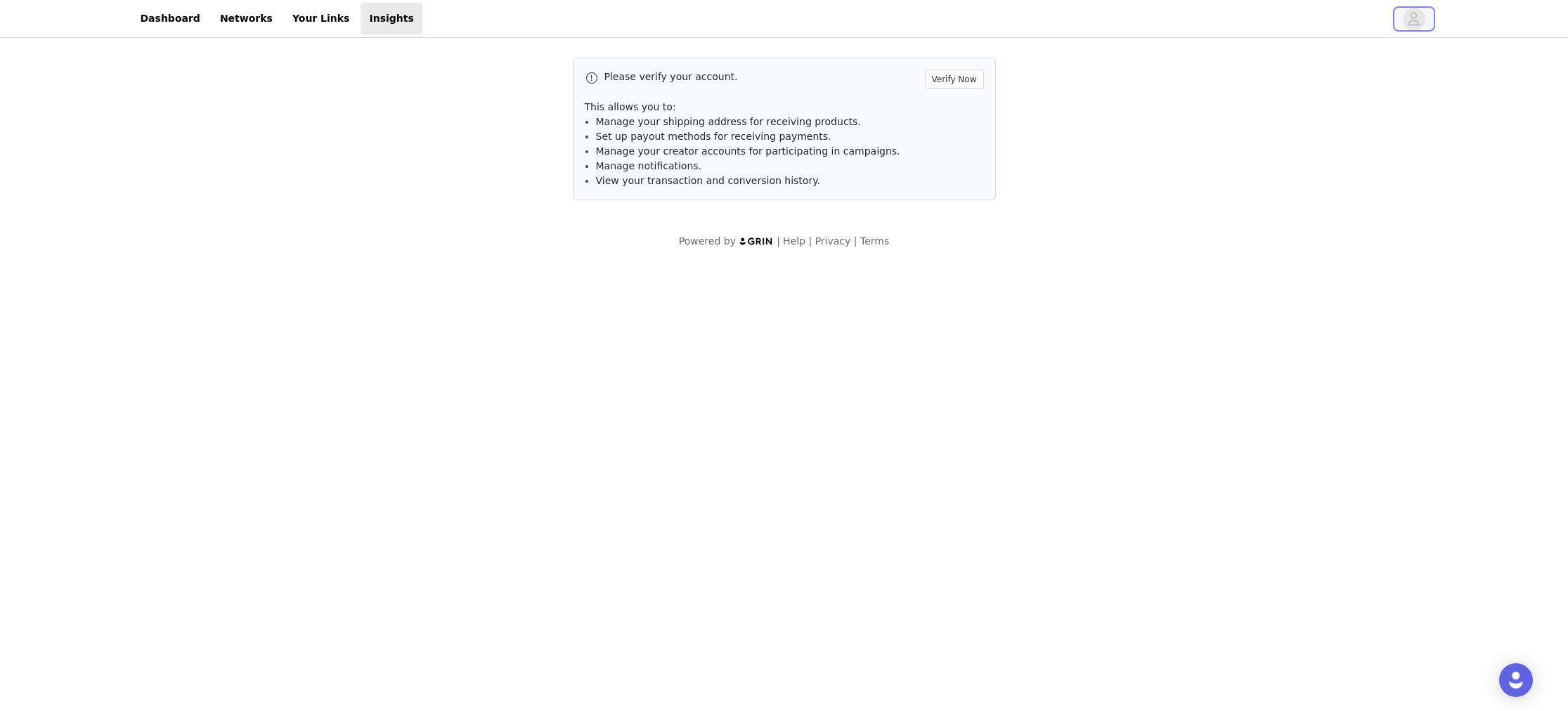
click at [1403, 24] on span "button" at bounding box center [1414, 19] width 22 height 22
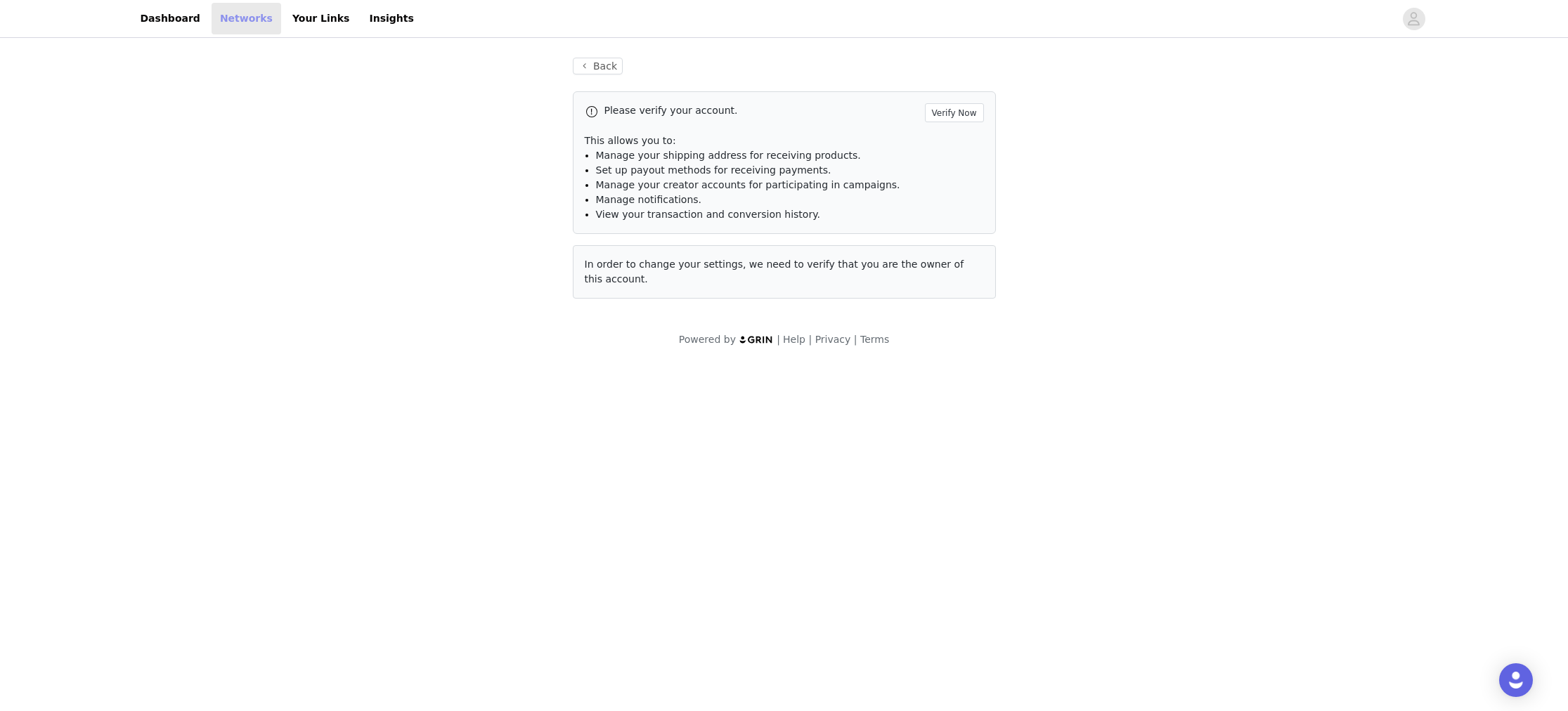
click at [212, 17] on link "Networks" at bounding box center [246, 18] width 69 height 32
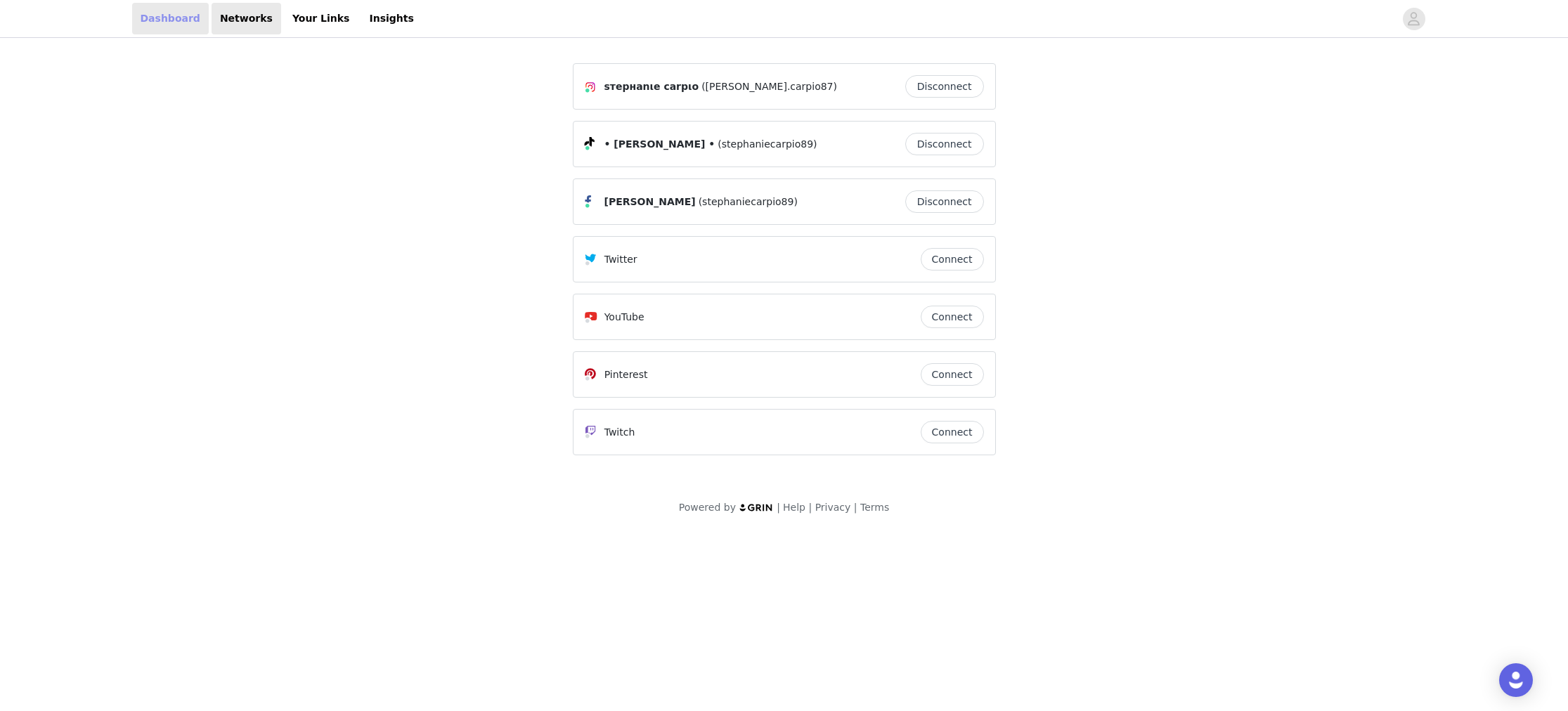
click at [156, 24] on link "Dashboard" at bounding box center [171, 18] width 77 height 32
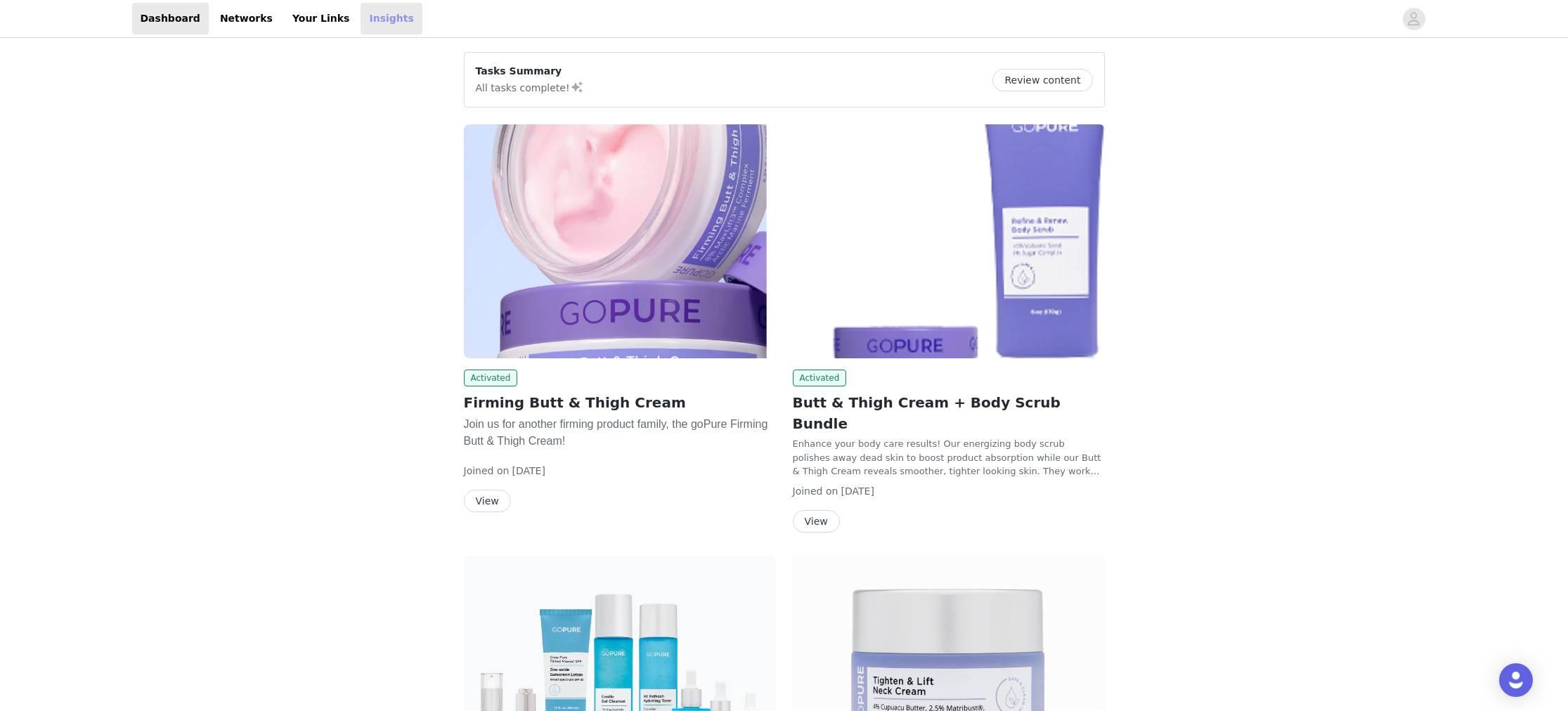
click at [379, 22] on link "Insights" at bounding box center [391, 18] width 62 height 32
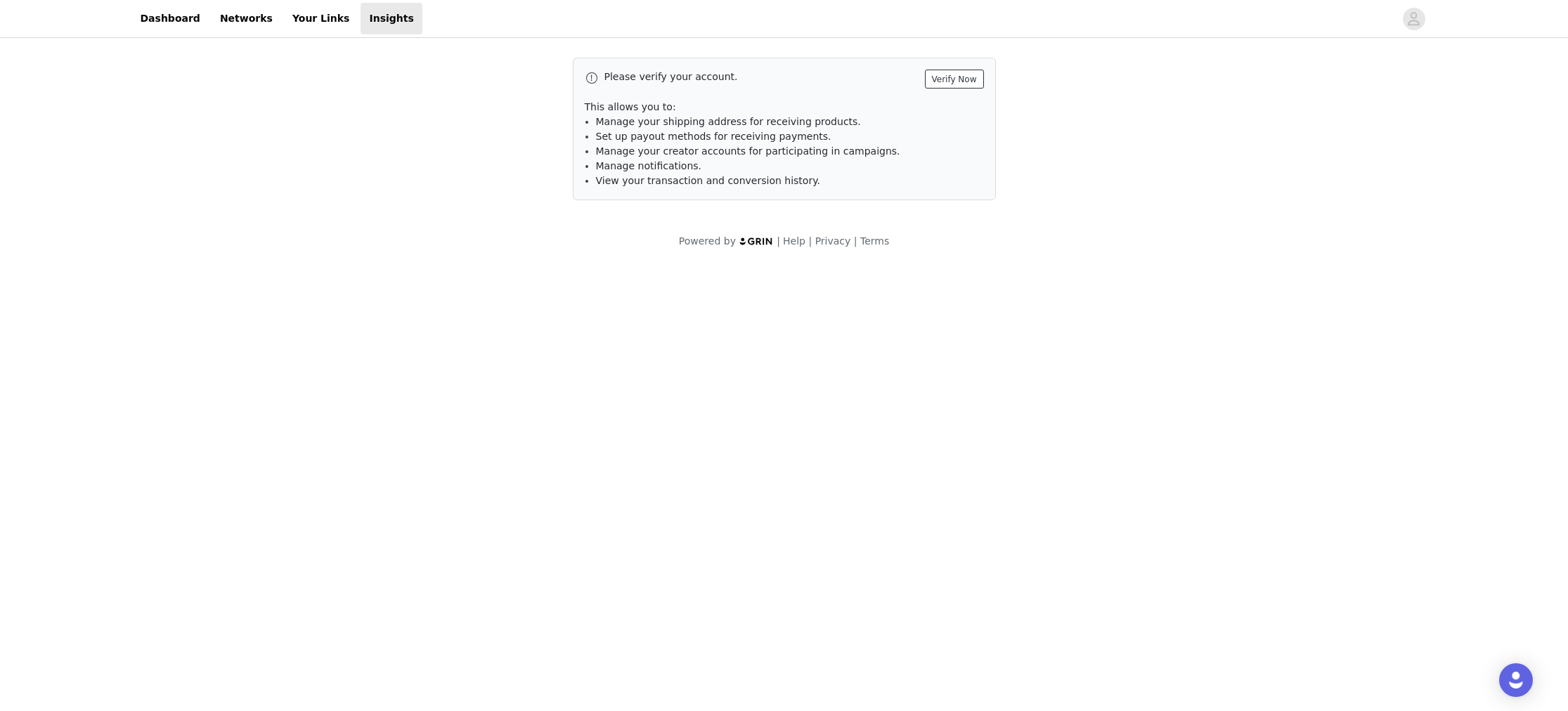
click at [960, 87] on button "Verify Now" at bounding box center [954, 79] width 59 height 19
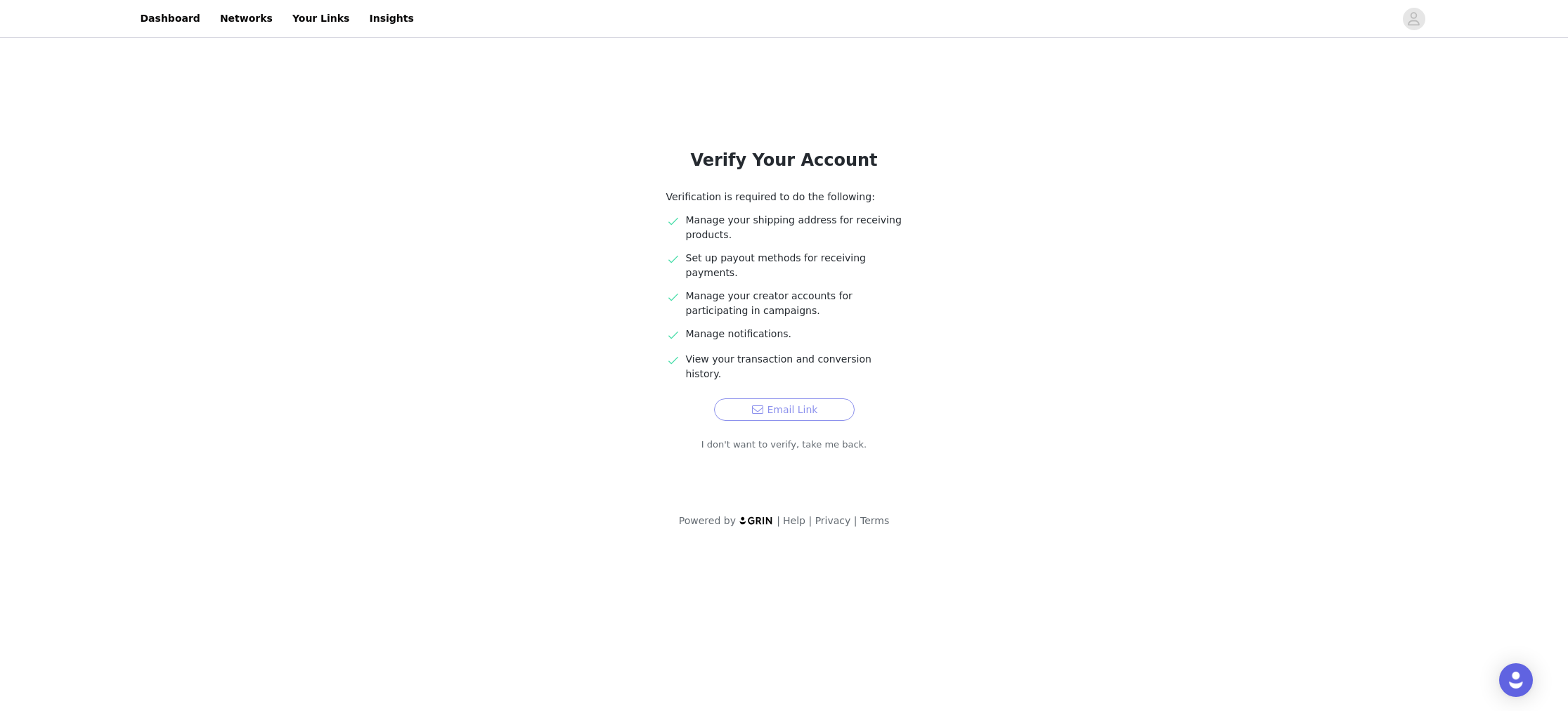
click at [807, 398] on button "Email Link" at bounding box center [784, 409] width 140 height 22
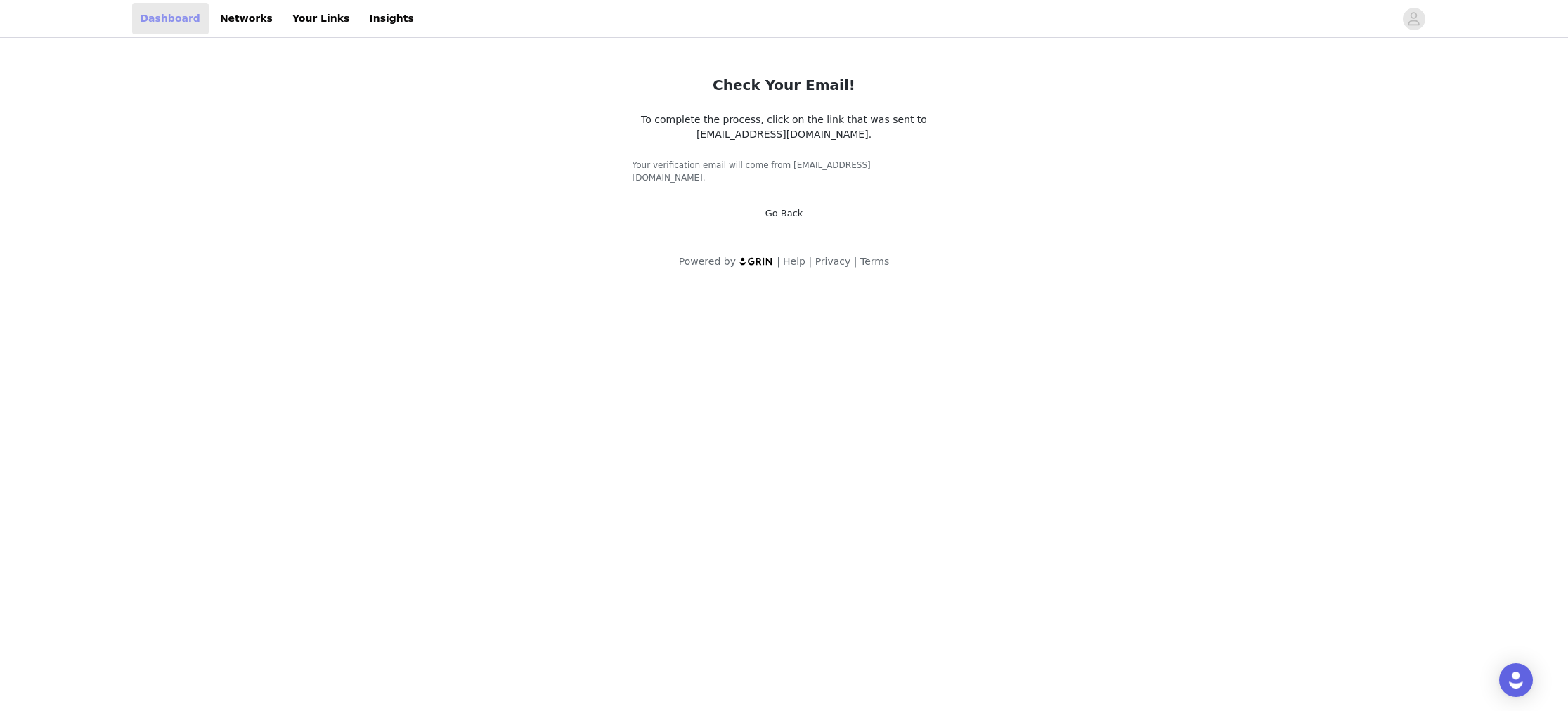
click at [174, 27] on link "Dashboard" at bounding box center [171, 18] width 77 height 32
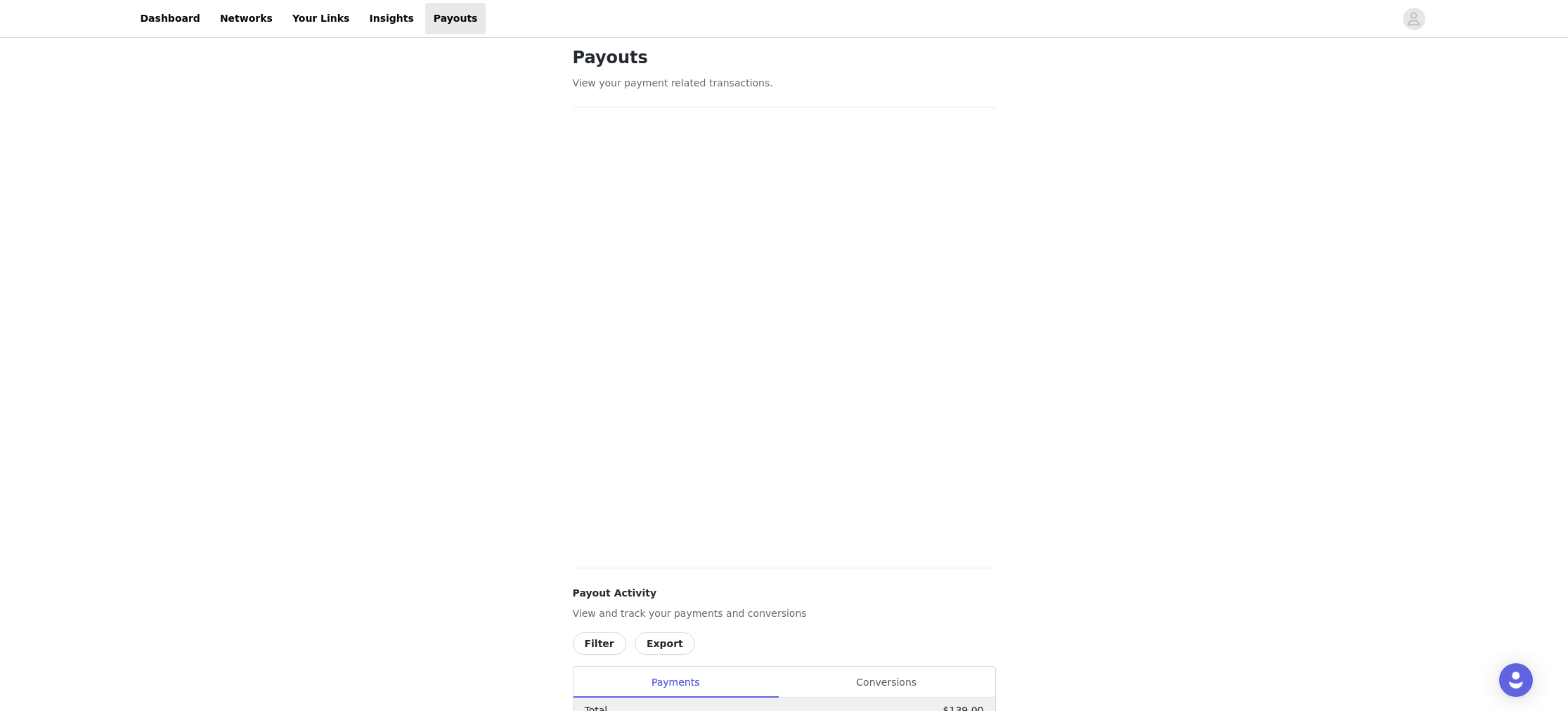
scroll to position [15, 0]
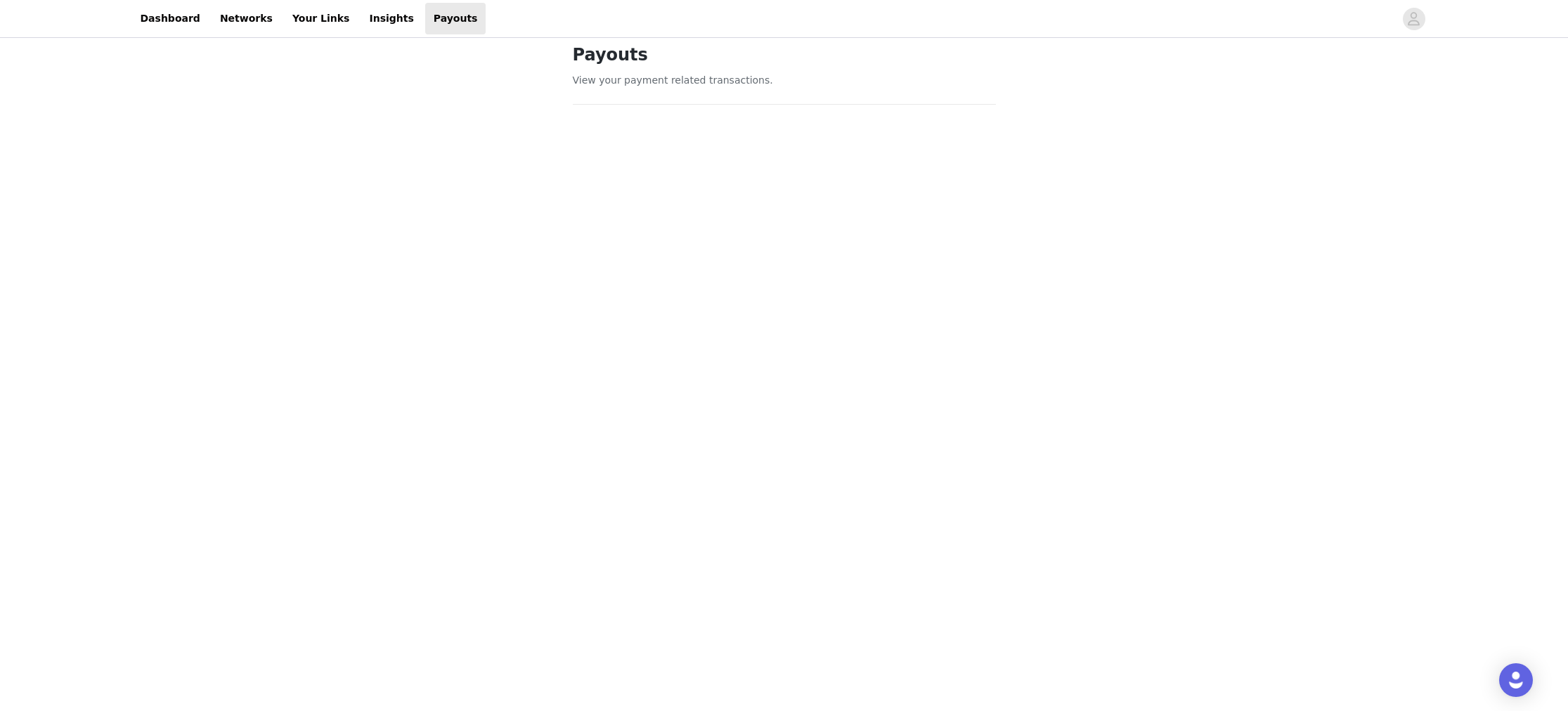
click at [1247, 263] on div "Payouts View your payment related transactions. Payout Activity View and track …" at bounding box center [784, 628] width 1568 height 1206
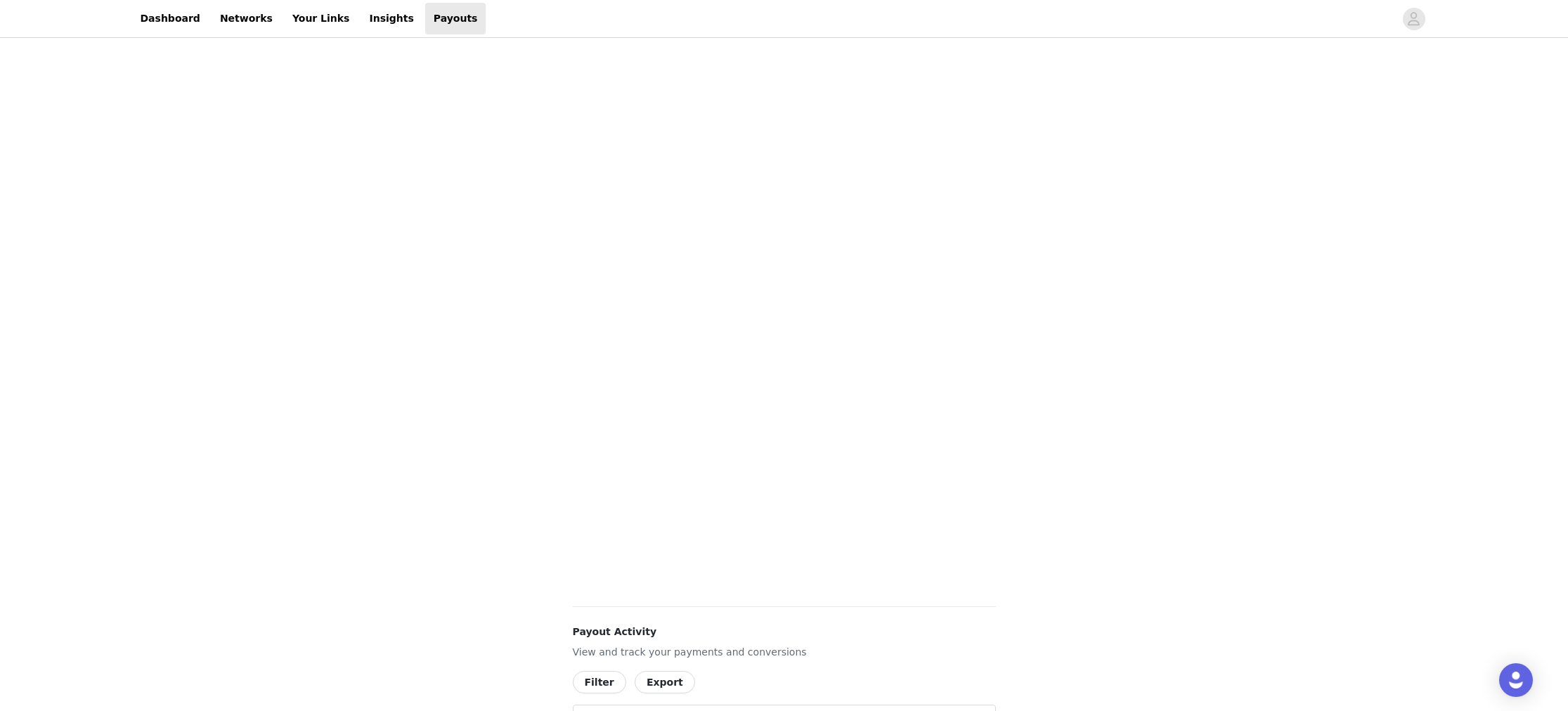
scroll to position [238, 0]
click at [1048, 335] on div "Payouts View your payment related transactions. Payout Activity View and track …" at bounding box center [784, 406] width 1568 height 1206
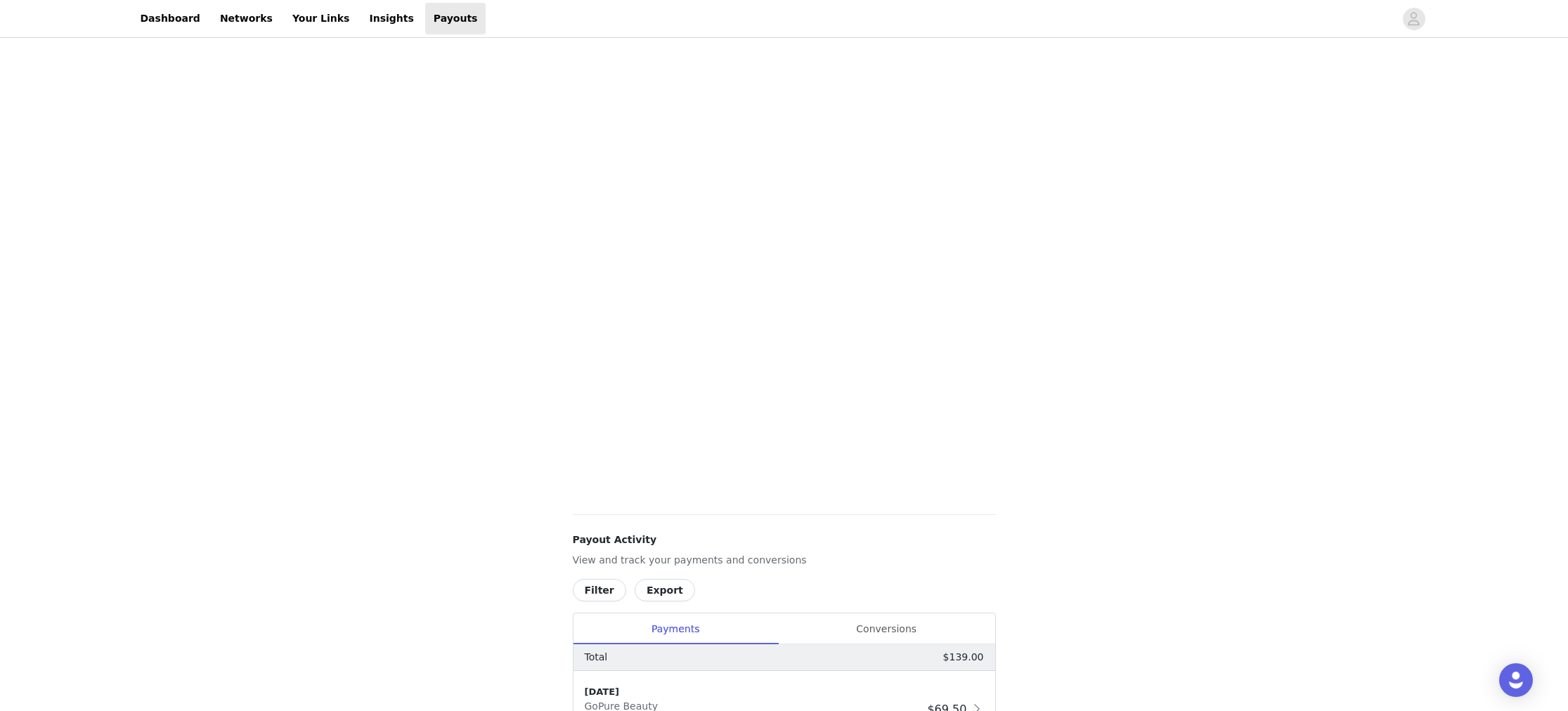
scroll to position [274, 0]
